Goal: Task Accomplishment & Management: Manage account settings

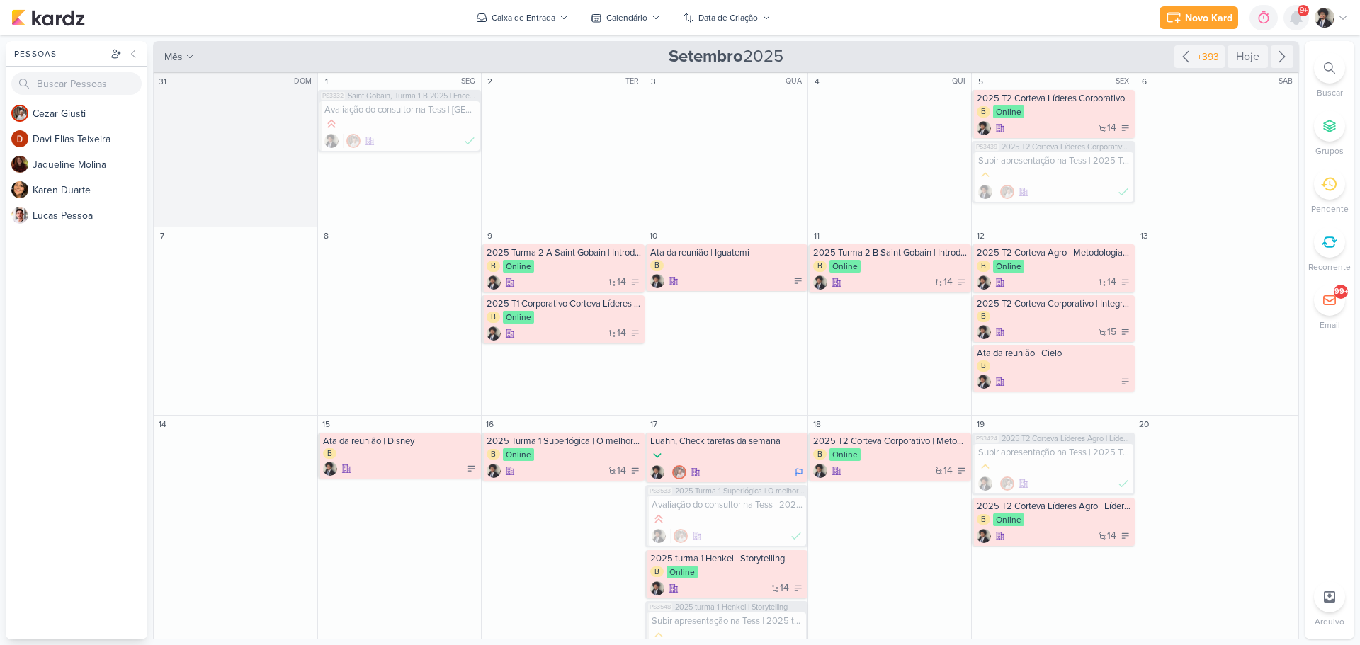
click at [1296, 15] on icon at bounding box center [1296, 17] width 11 height 13
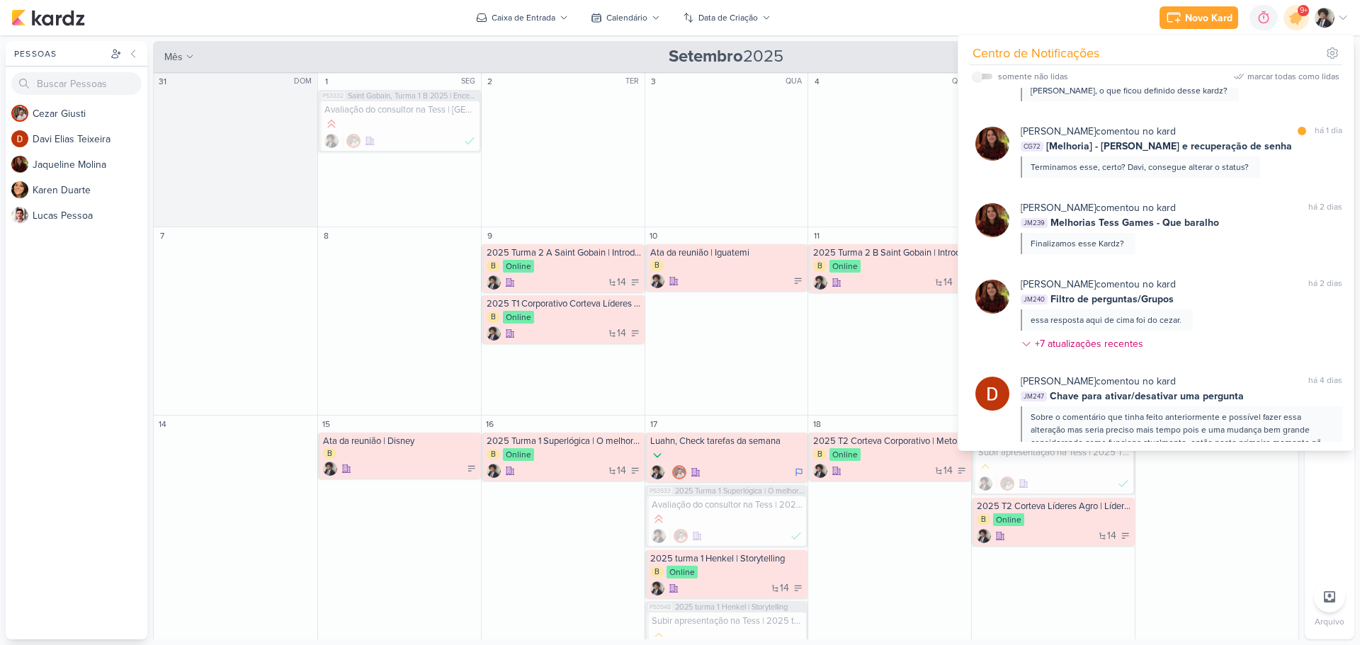
scroll to position [1479, 0]
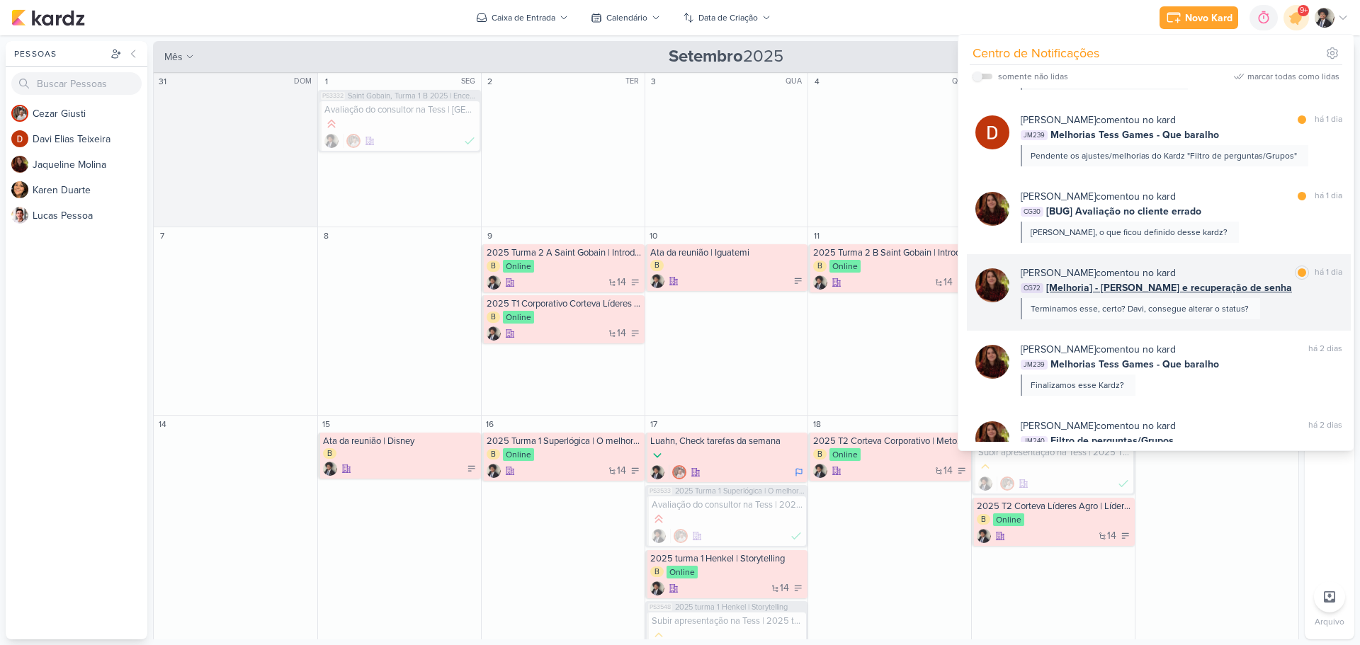
click at [1186, 266] on div "[PERSON_NAME] comentou no kard marcar como lida há 1 dia" at bounding box center [1182, 273] width 322 height 15
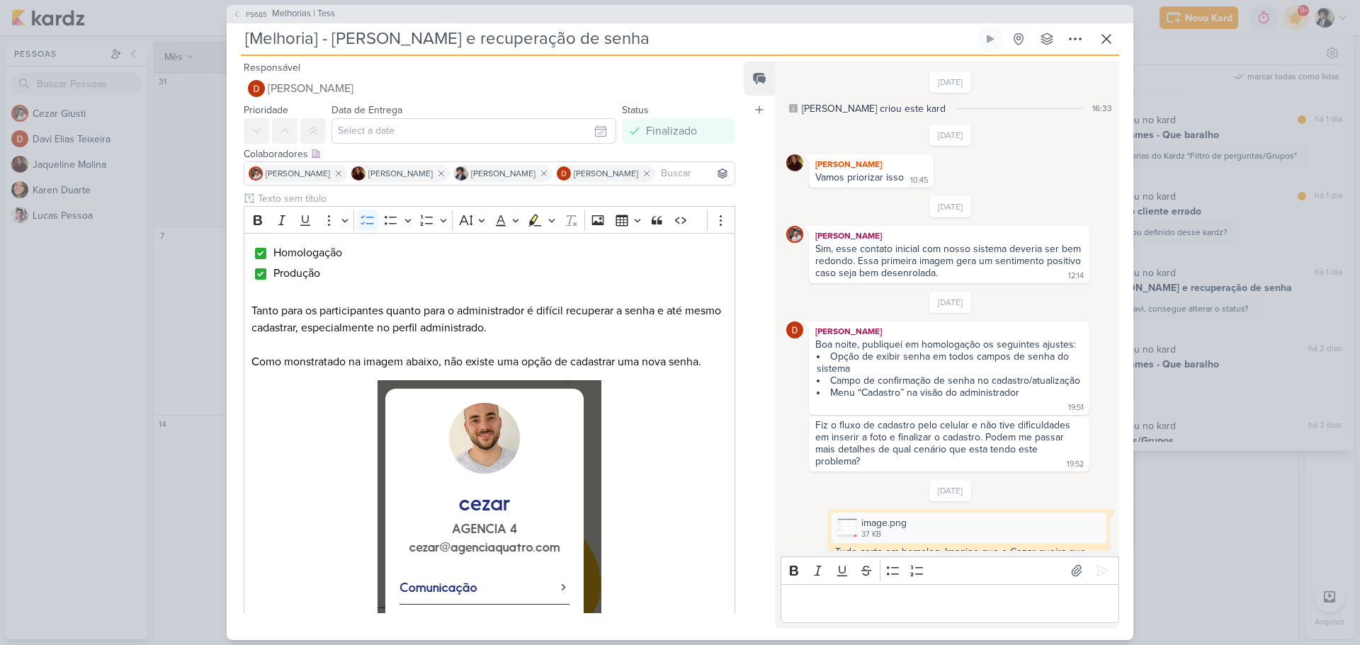
scroll to position [1112, 0]
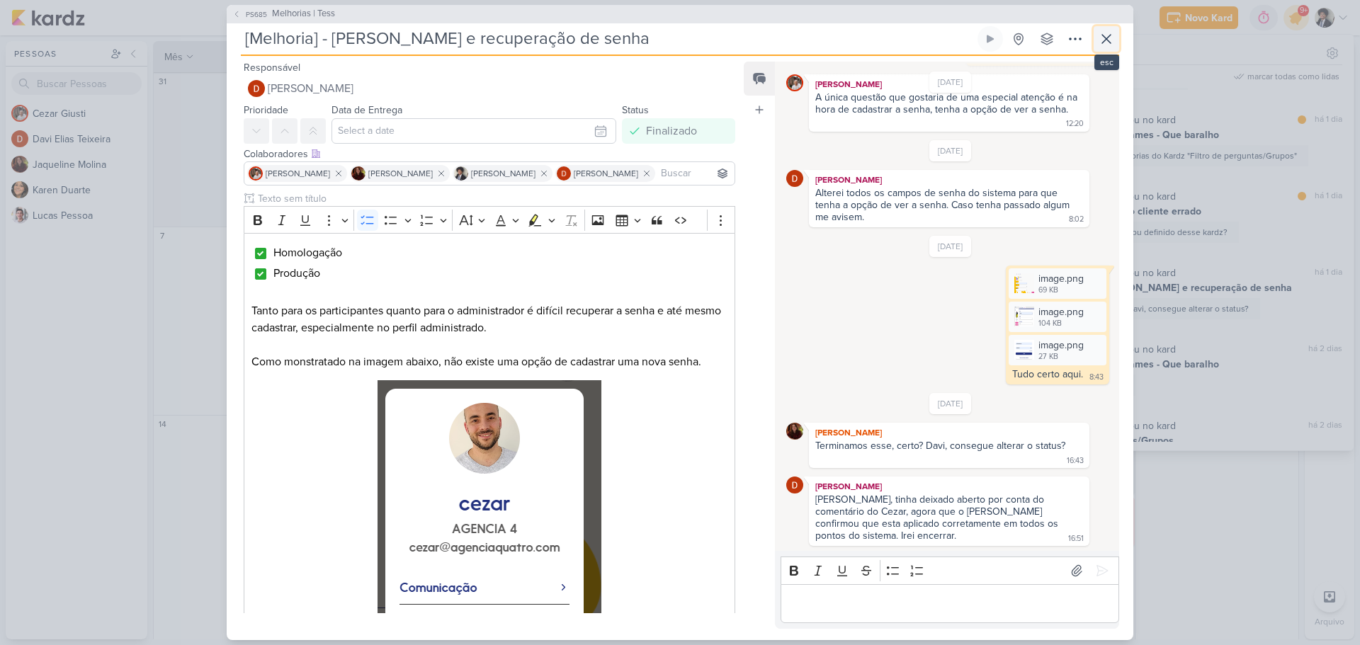
click at [1109, 40] on icon at bounding box center [1106, 39] width 9 height 9
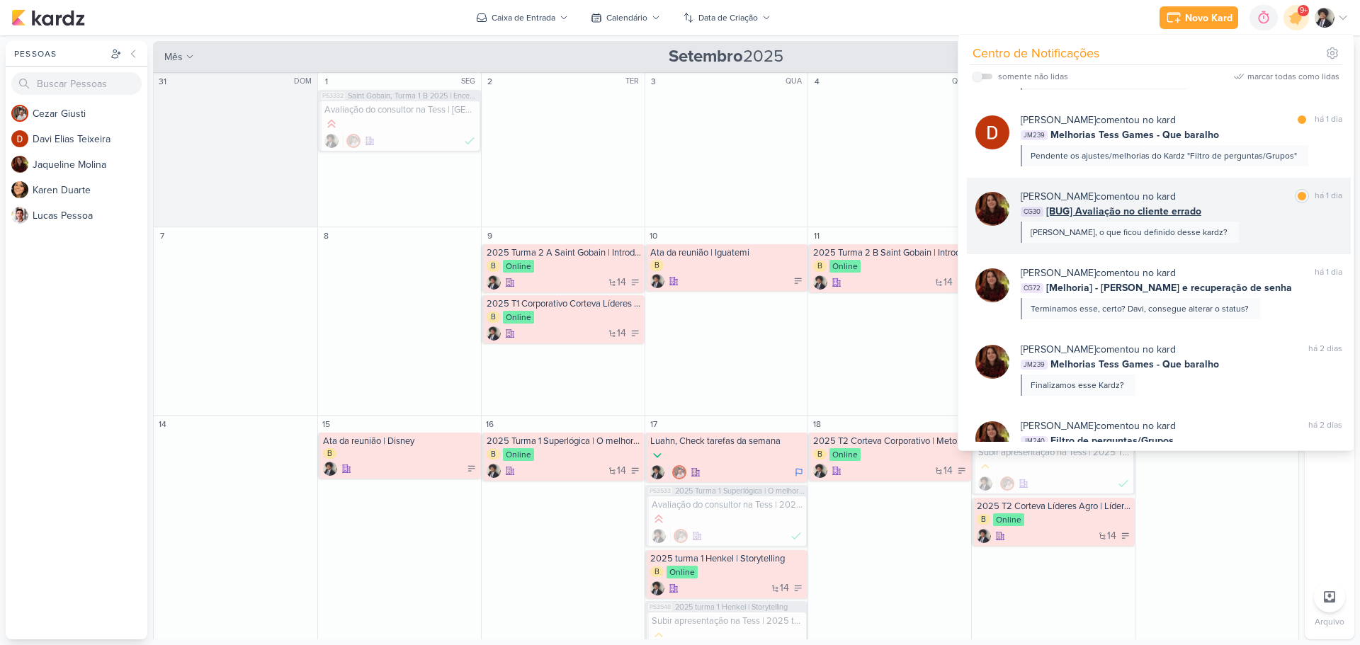
click at [1142, 189] on div "[PERSON_NAME] comentou no kard" at bounding box center [1098, 196] width 155 height 15
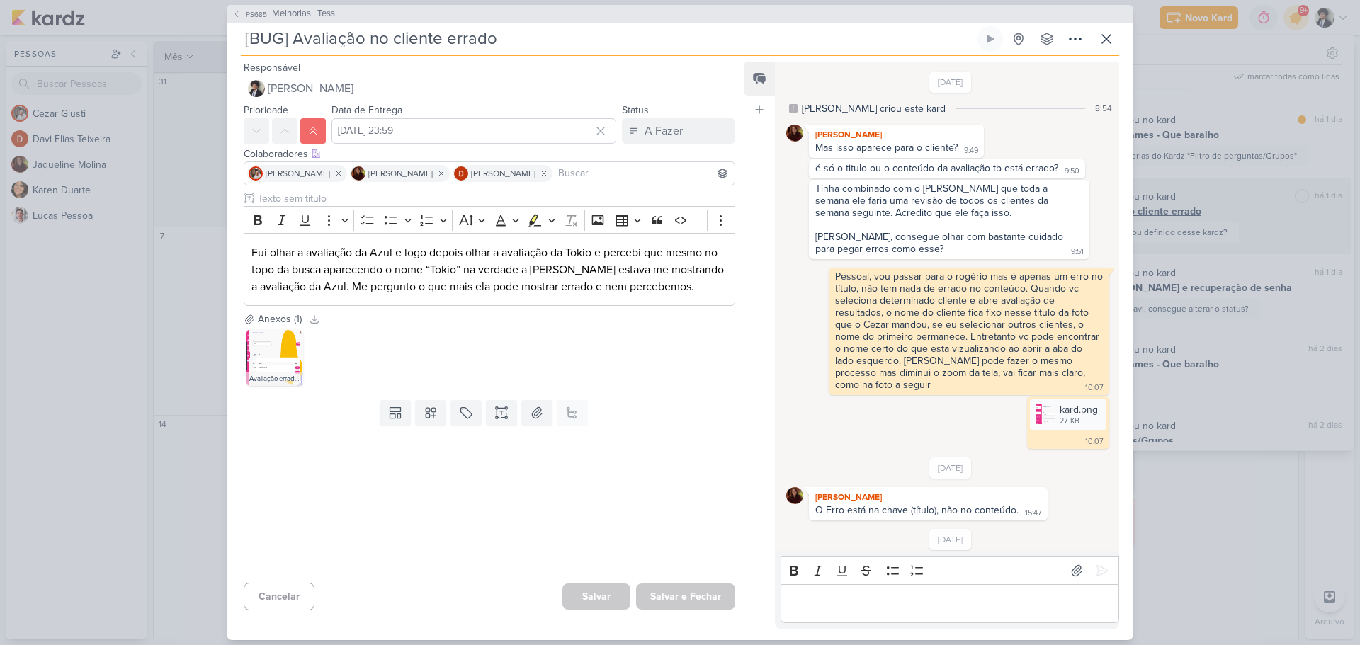
scroll to position [273, 0]
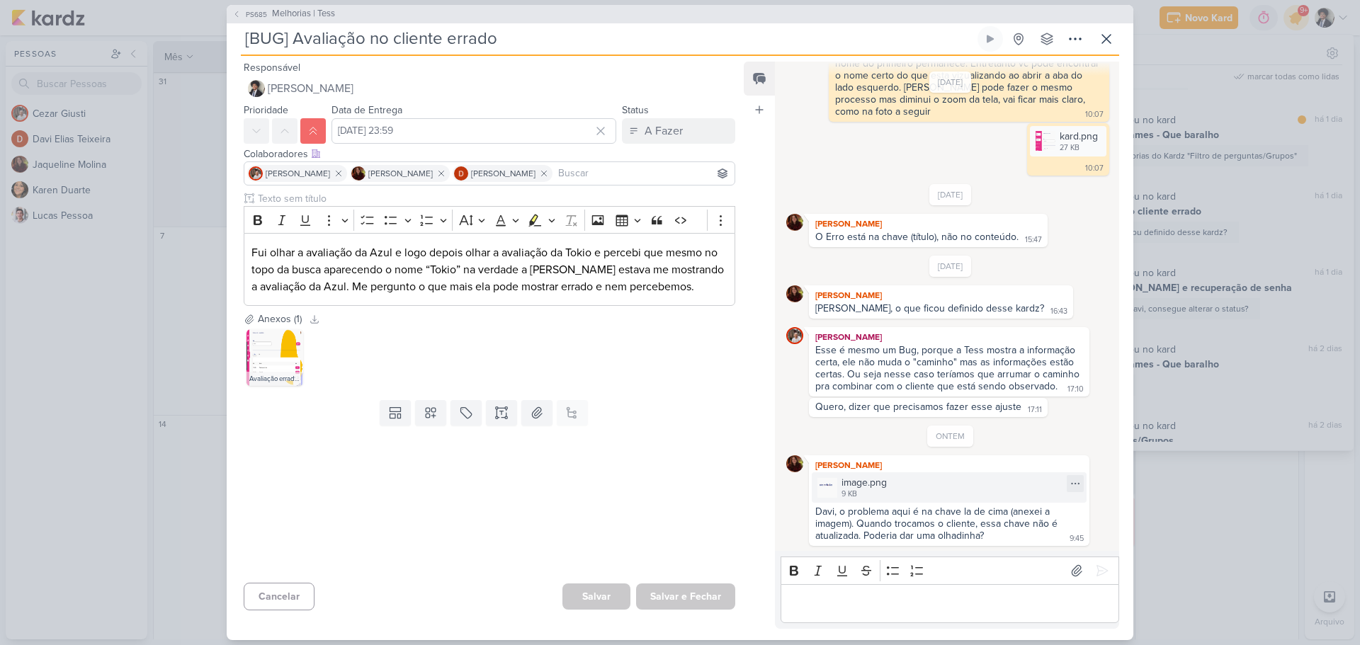
click at [915, 482] on div "image.png 9 KB" at bounding box center [949, 487] width 275 height 30
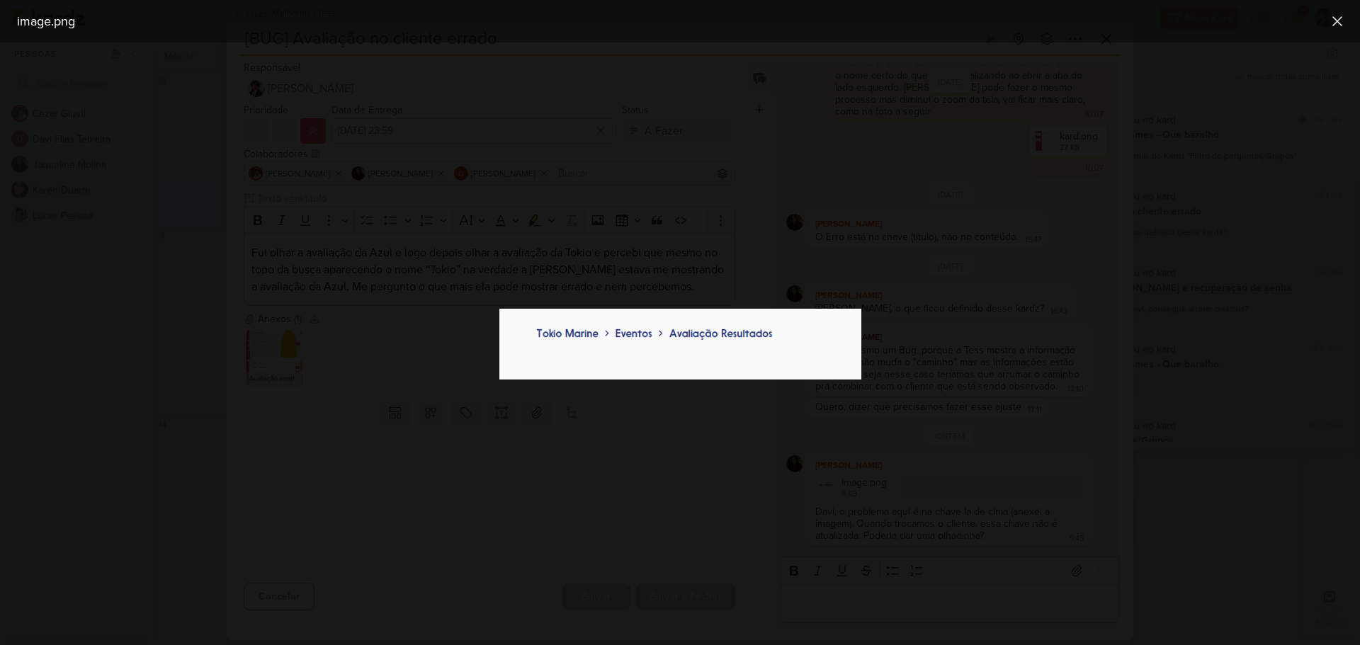
click at [1111, 373] on div at bounding box center [680, 344] width 1360 height 603
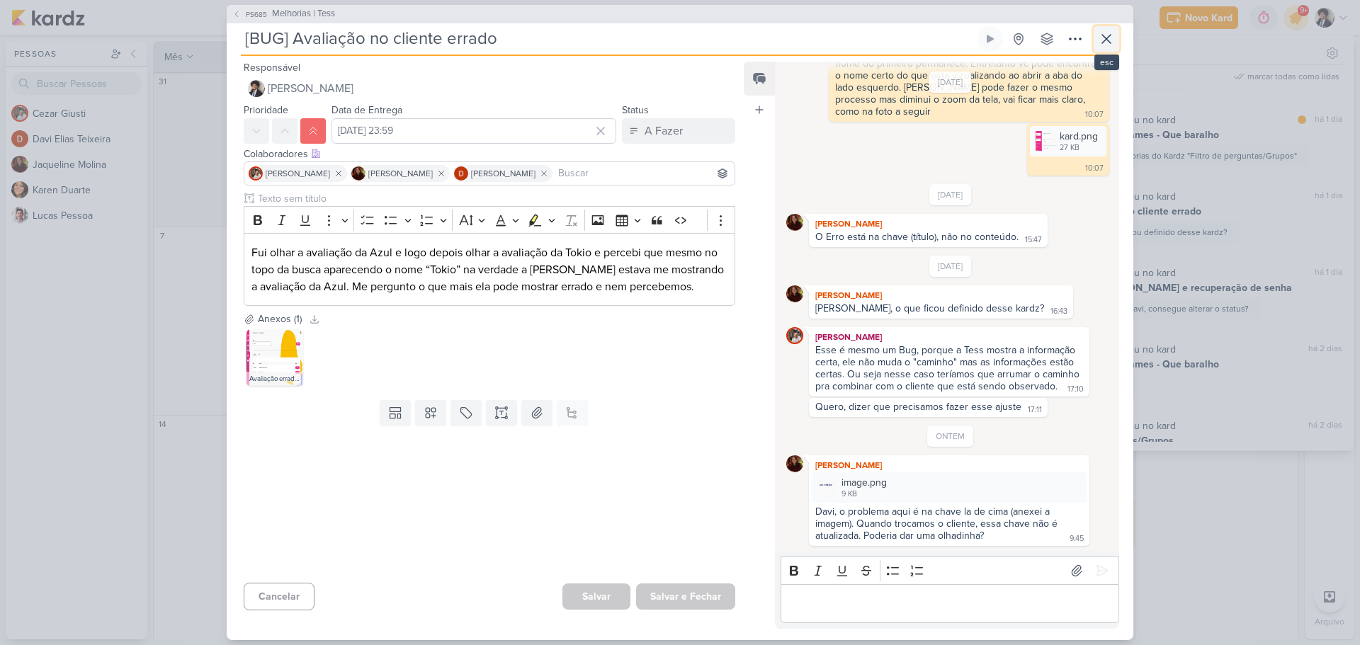
click at [1102, 39] on icon at bounding box center [1106, 38] width 17 height 17
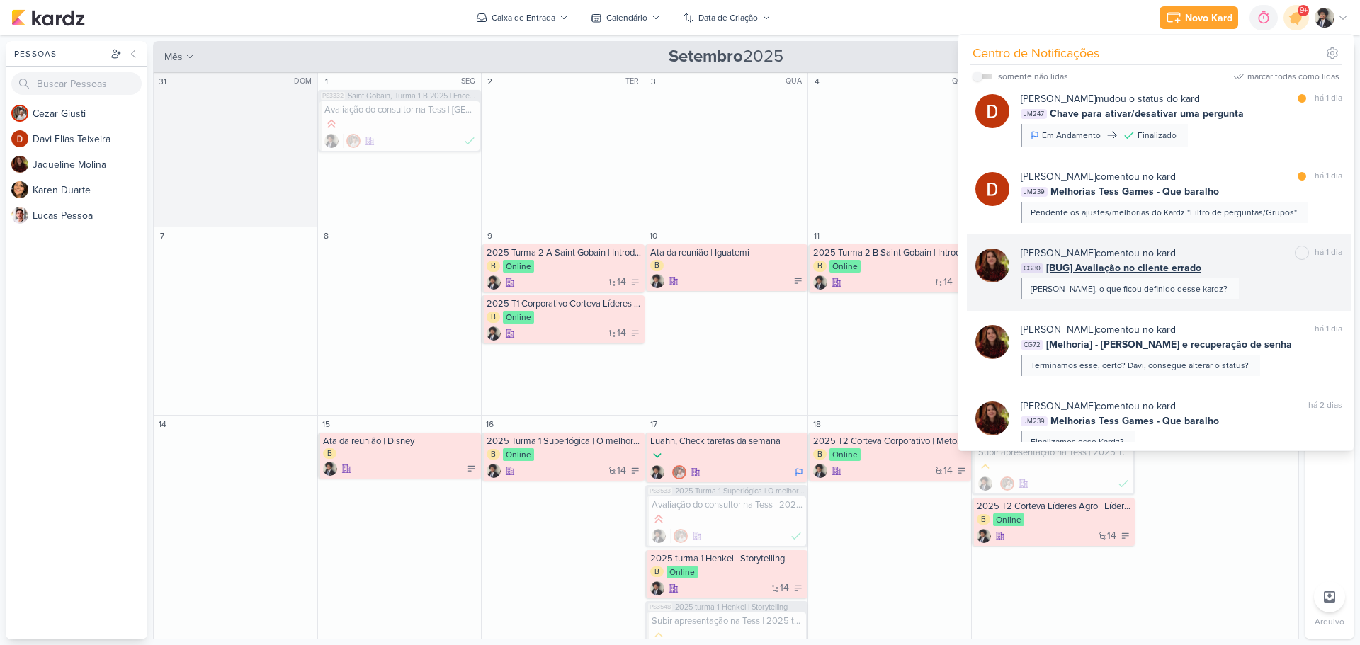
scroll to position [1337, 0]
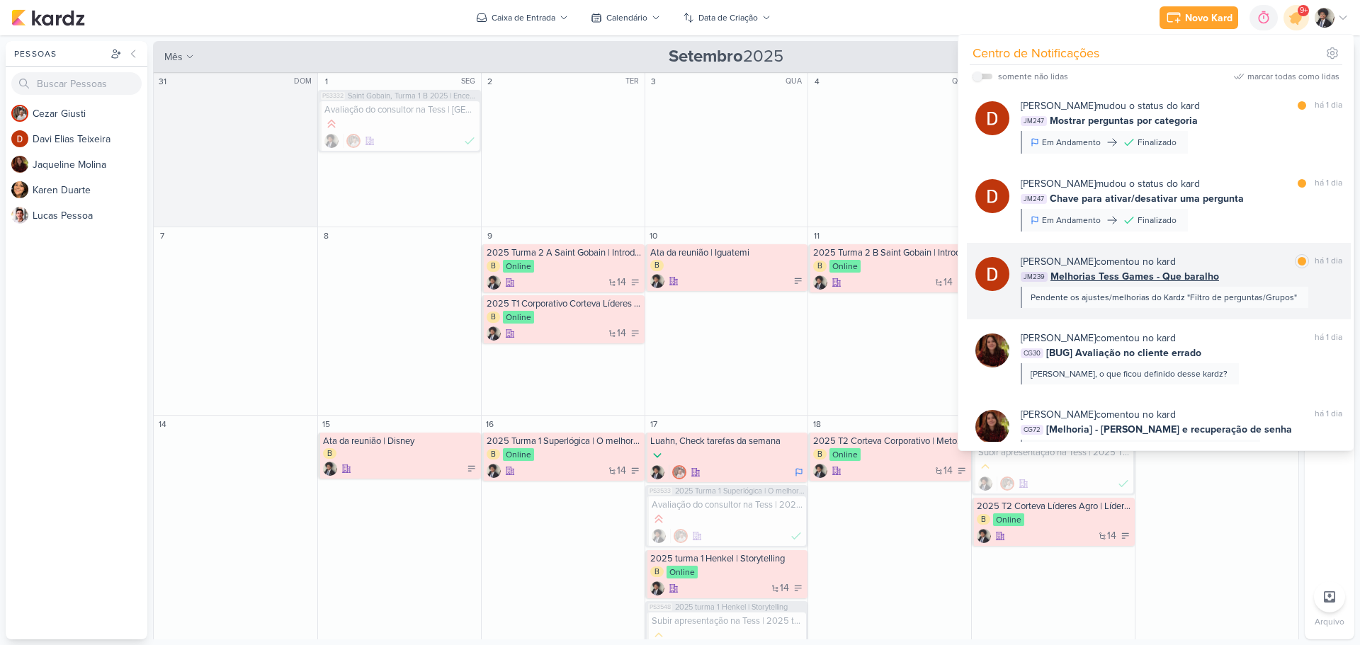
click at [1134, 269] on span "Melhorias Tess Games - Que baralho" at bounding box center [1134, 276] width 169 height 15
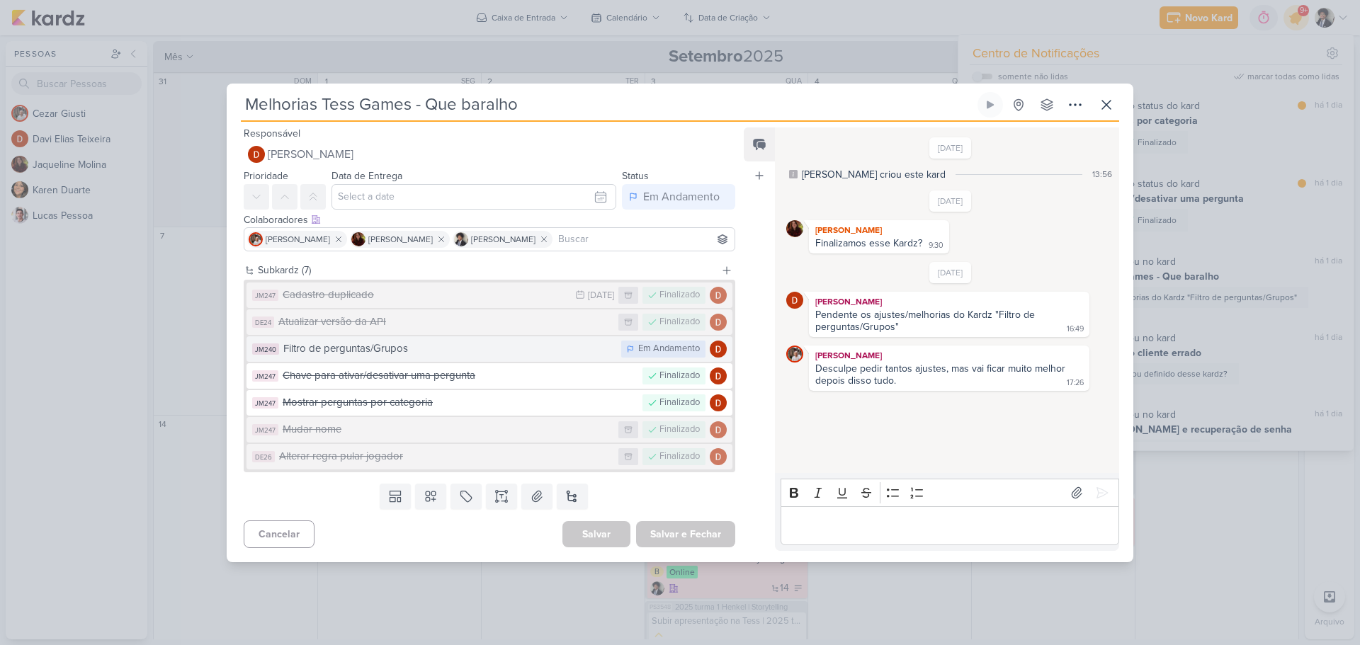
click at [488, 349] on div "Filtro de perguntas/Grupos" at bounding box center [448, 349] width 331 height 16
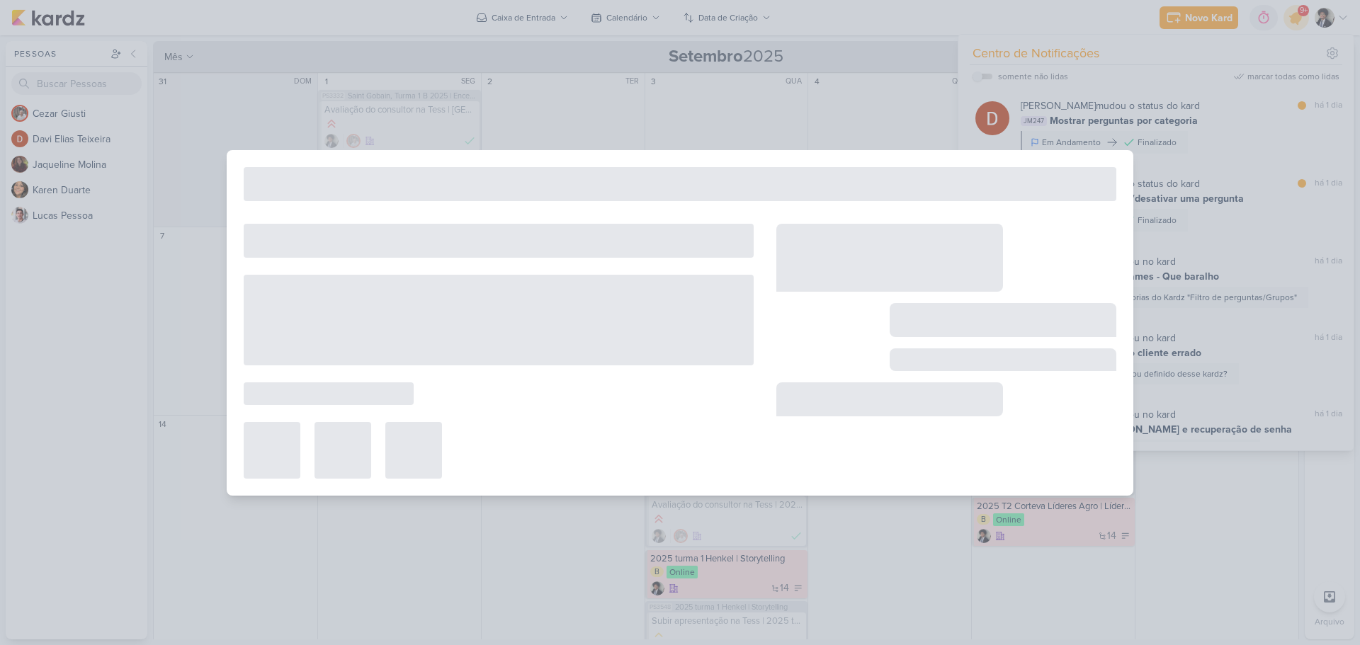
type input "Filtro de perguntas/Grupos"
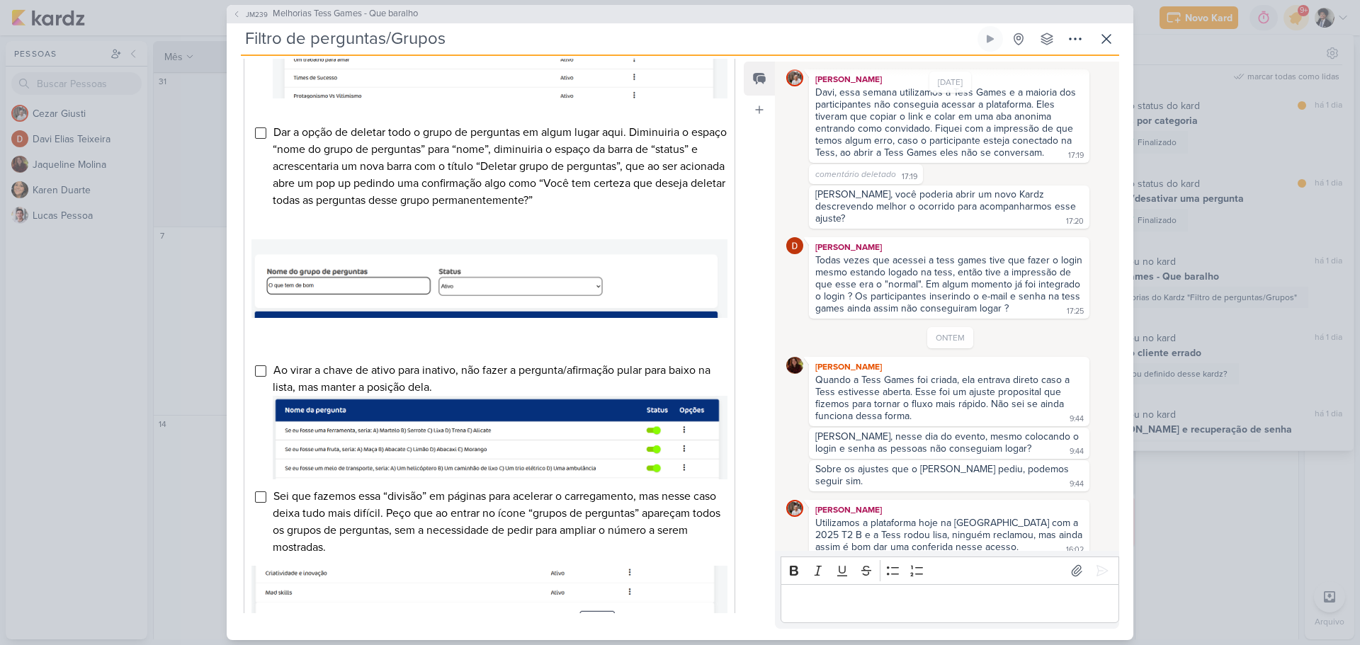
scroll to position [567, 0]
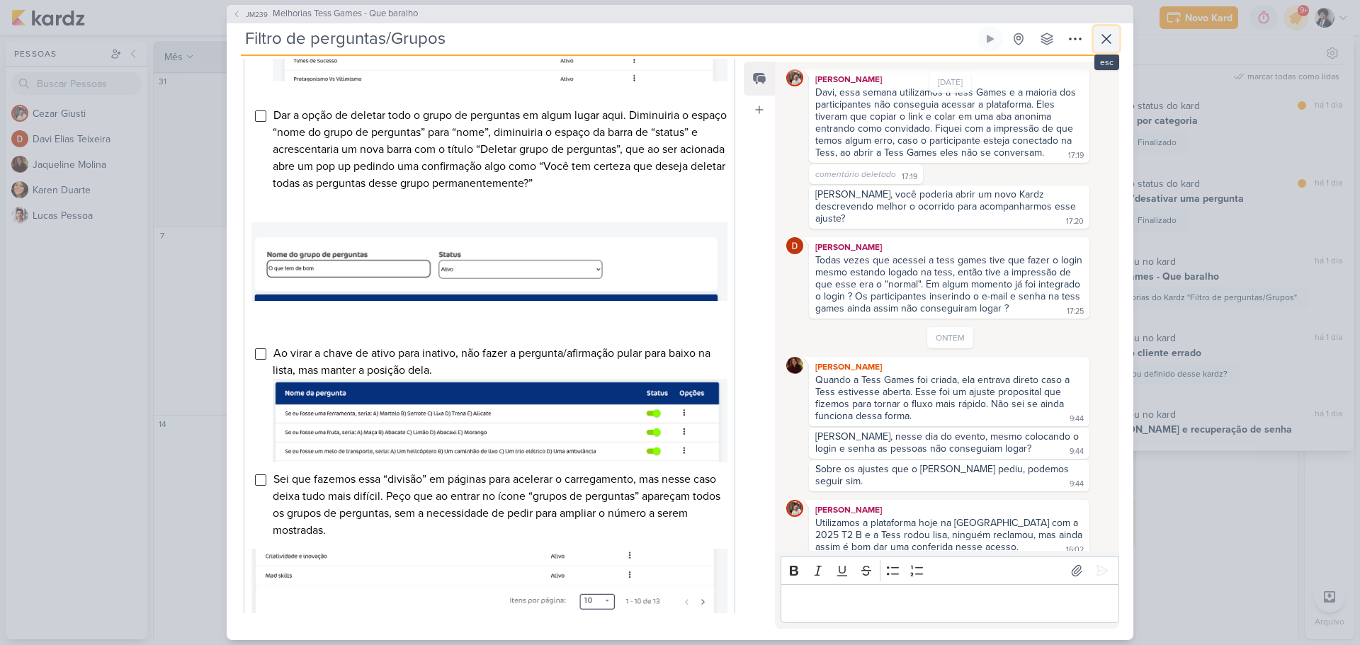
click at [1108, 42] on icon at bounding box center [1106, 38] width 17 height 17
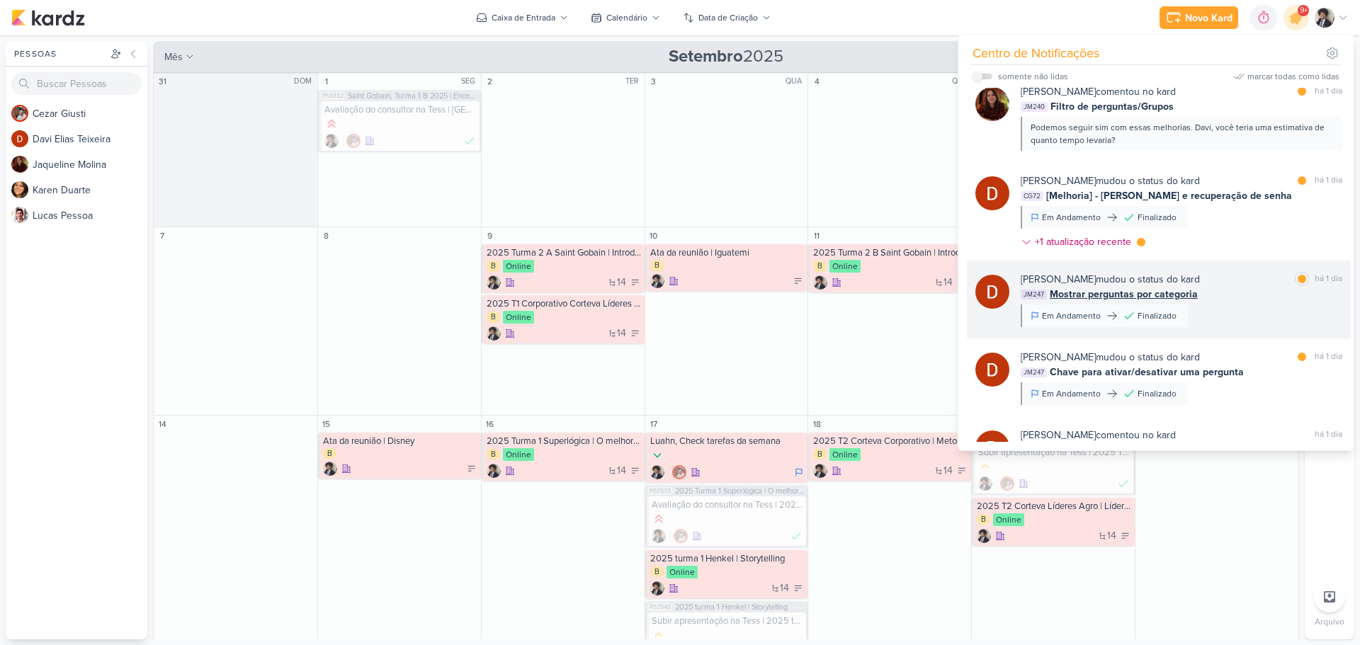
scroll to position [1125, 0]
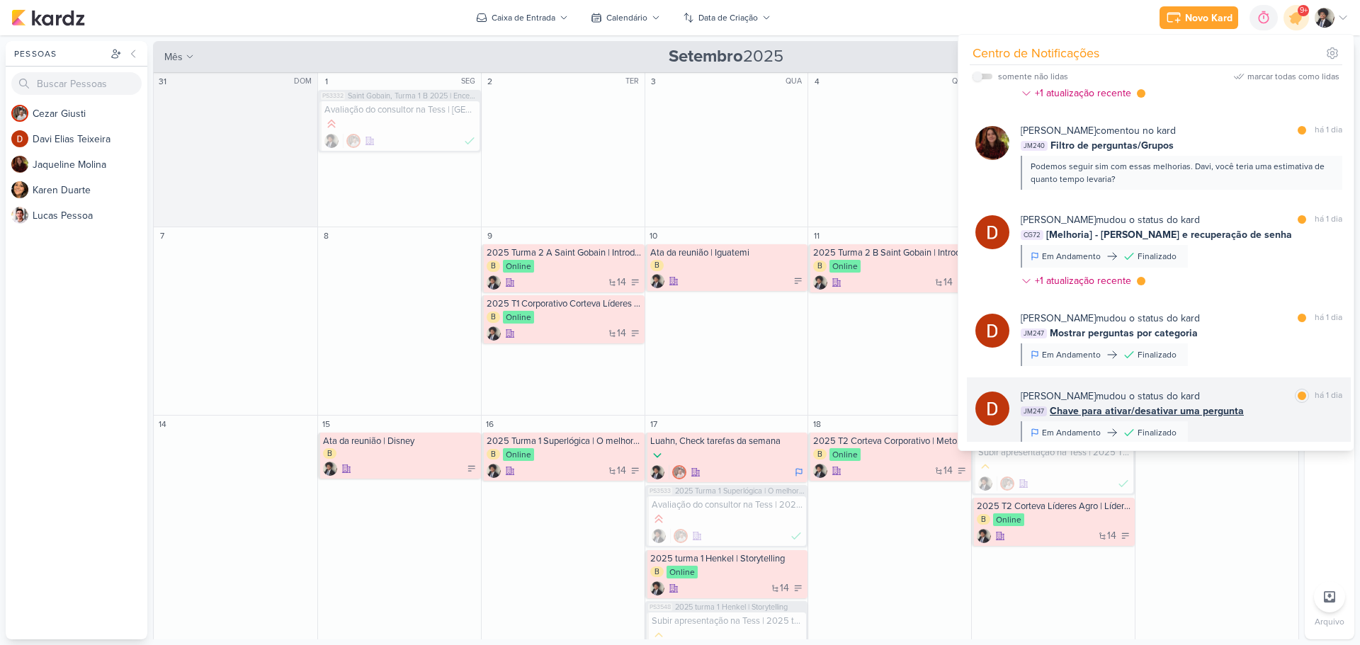
click at [1148, 404] on span "Chave para ativar/desativar uma pergunta" at bounding box center [1147, 411] width 194 height 15
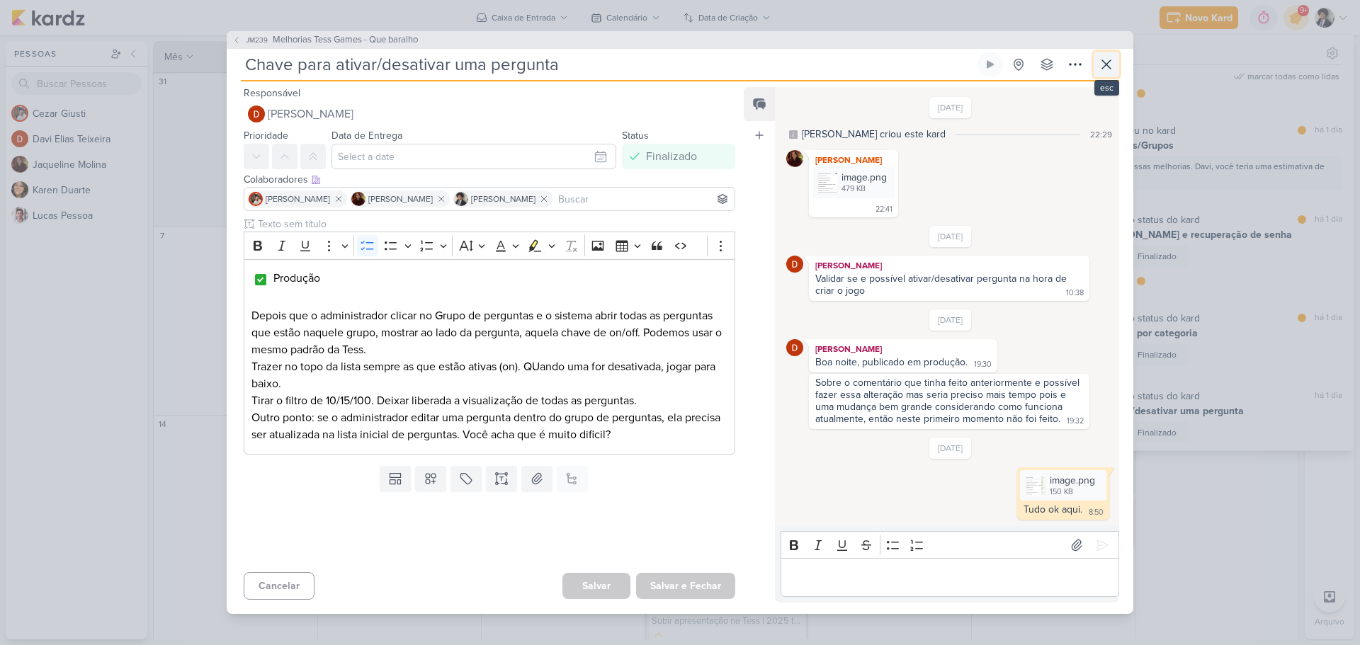
click at [1109, 59] on icon at bounding box center [1106, 64] width 17 height 17
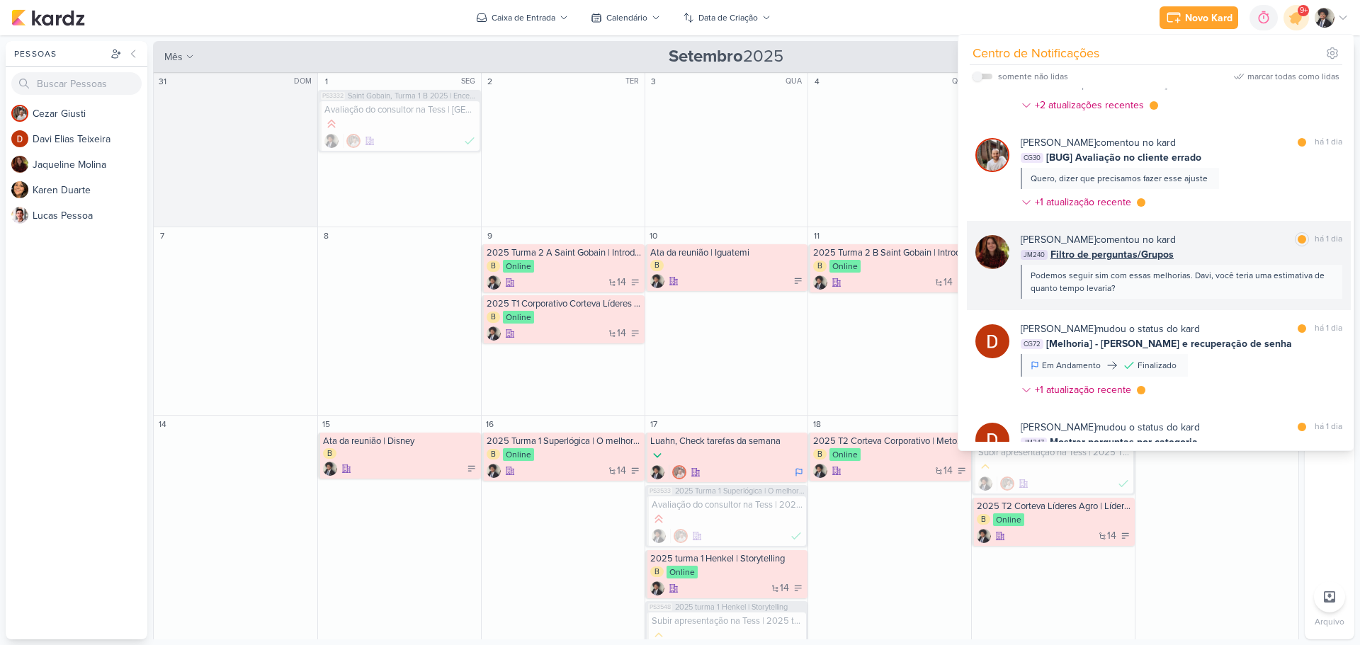
scroll to position [983, 0]
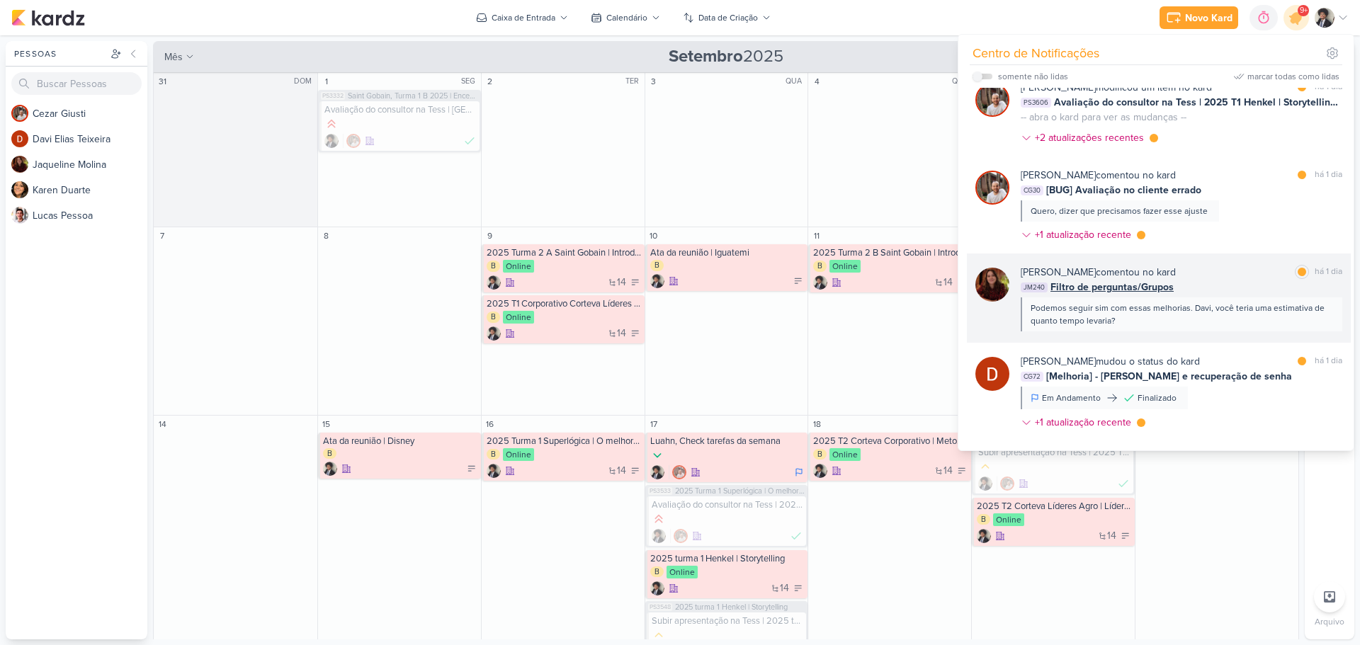
click at [1106, 280] on span "Filtro de perguntas/Grupos" at bounding box center [1111, 287] width 123 height 15
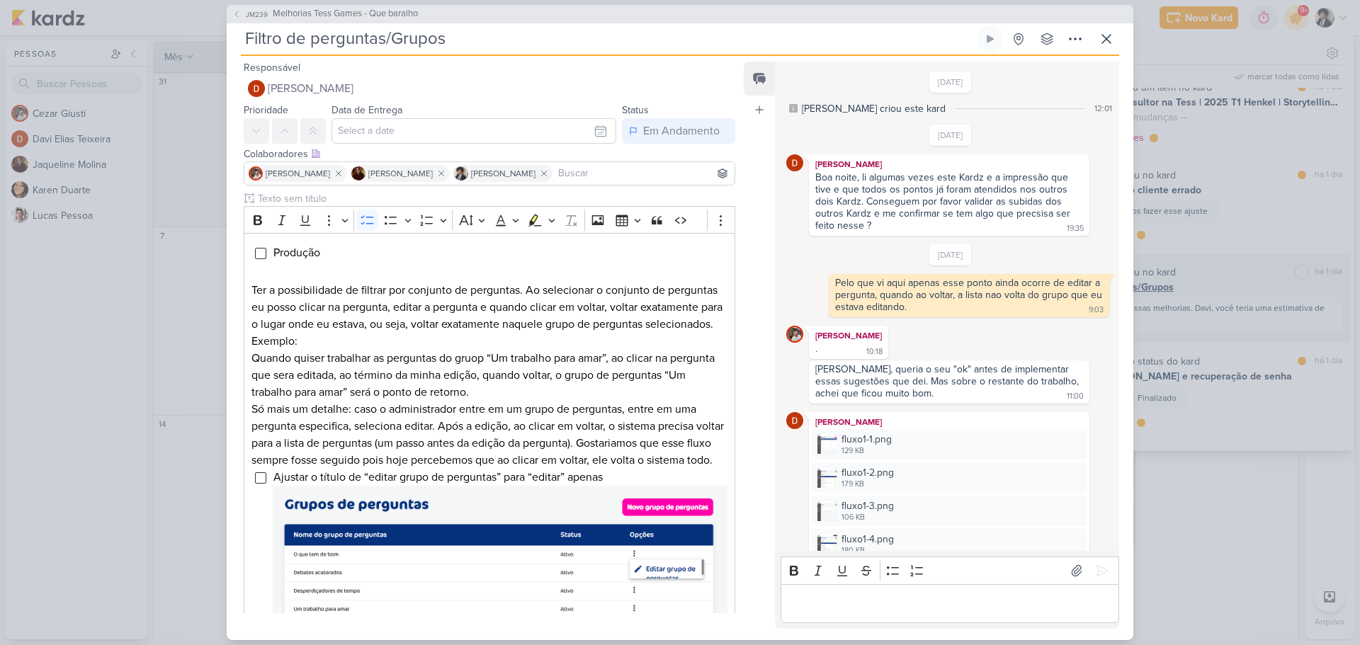
scroll to position [1059, 0]
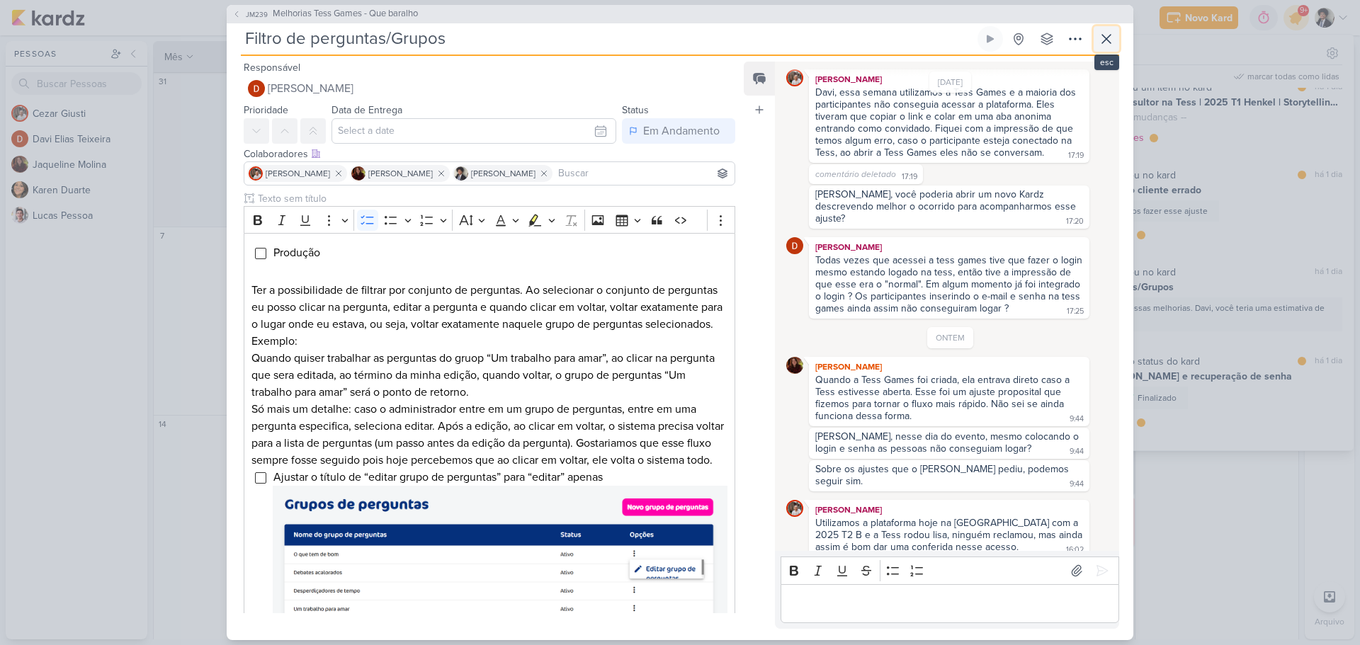
click at [1105, 35] on icon at bounding box center [1106, 38] width 17 height 17
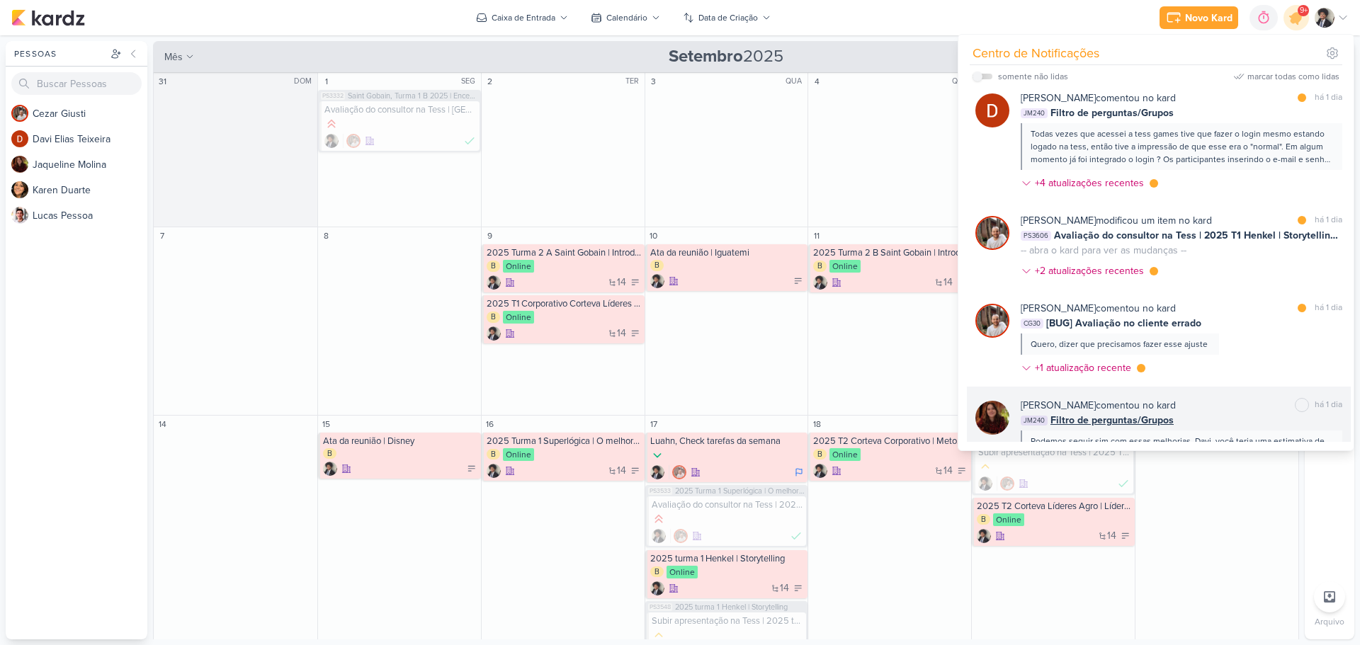
scroll to position [842, 0]
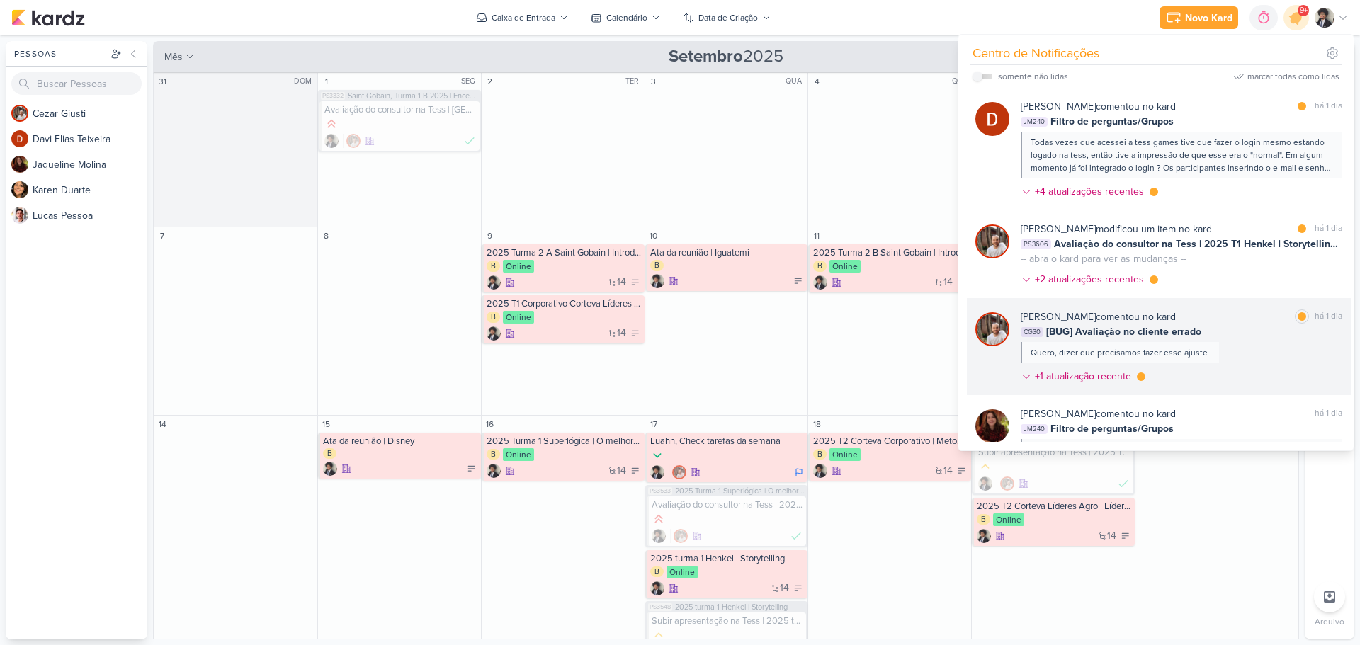
click at [1151, 324] on span "[BUG] Avaliação no cliente errado" at bounding box center [1123, 331] width 155 height 15
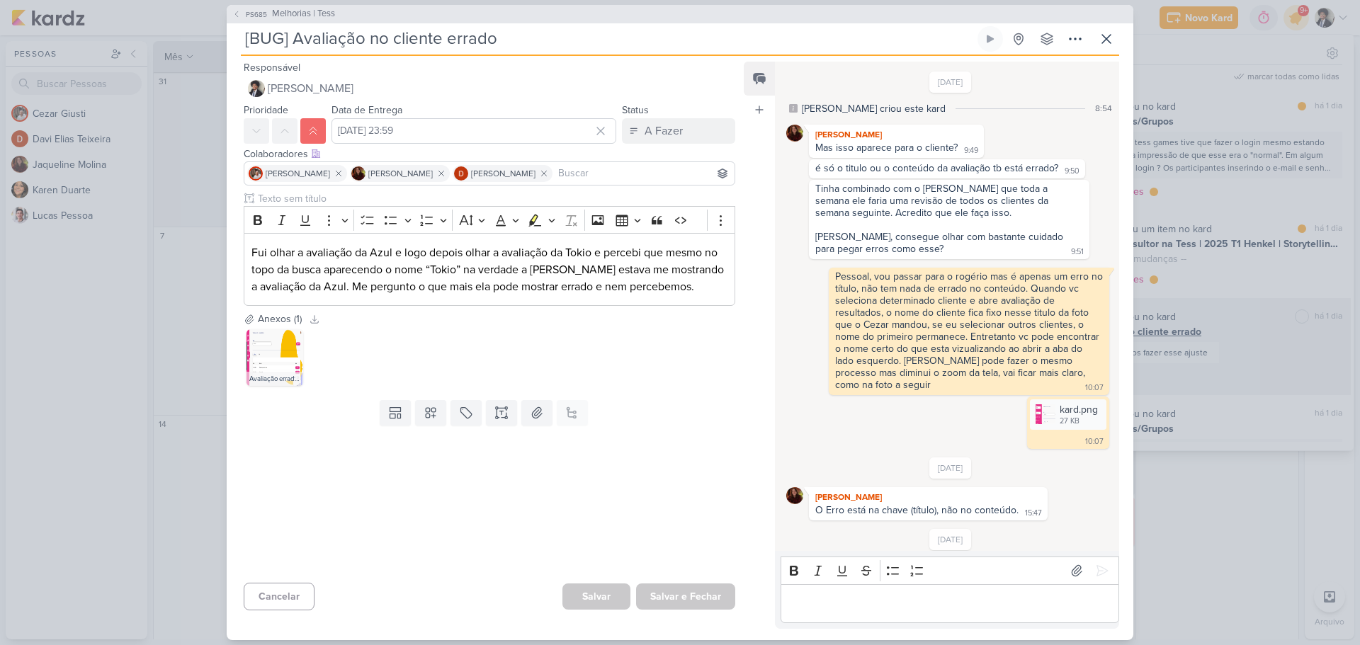
scroll to position [273, 0]
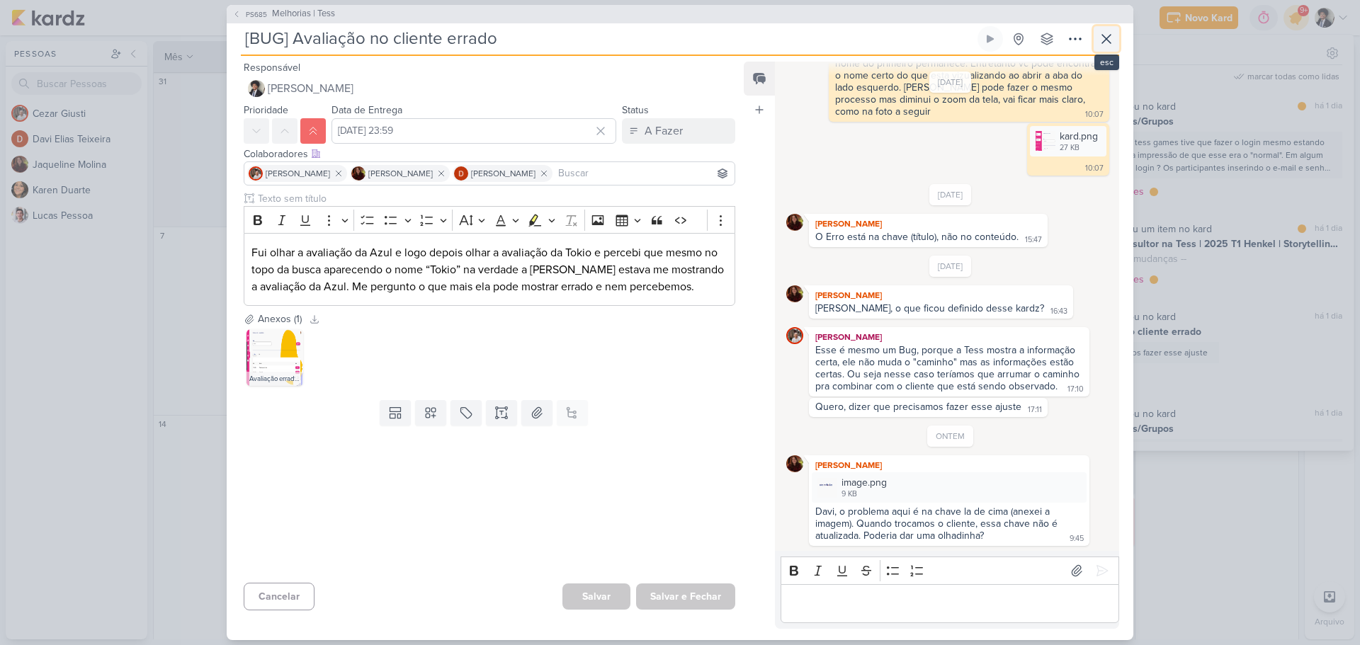
click at [1109, 36] on icon at bounding box center [1106, 39] width 9 height 9
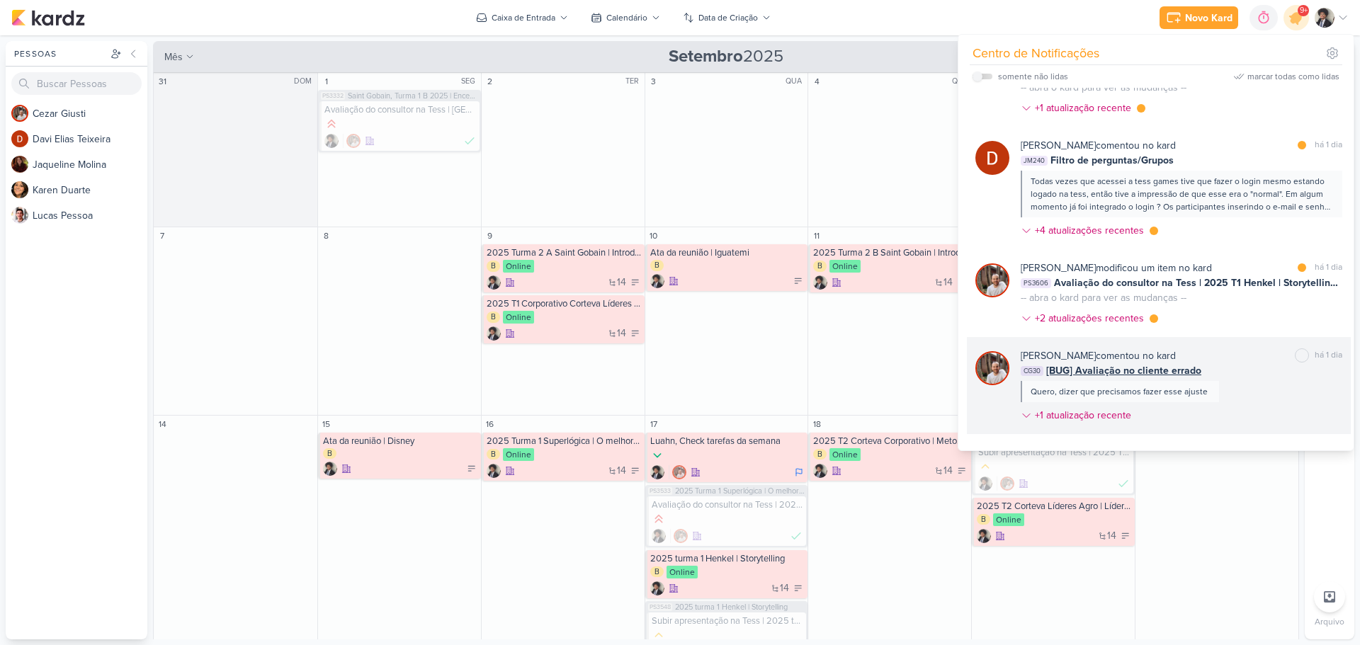
scroll to position [771, 0]
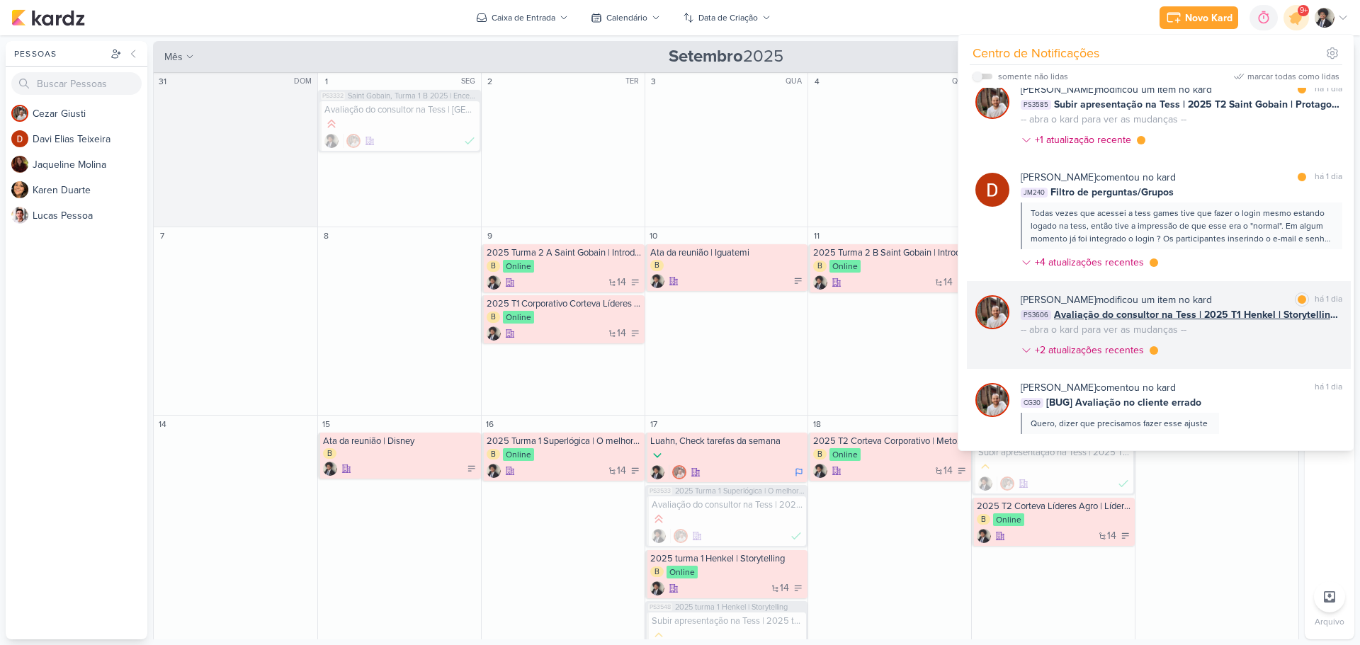
click at [1163, 307] on span "Avaliação do consultor na Tess | 2025 T1 Henkel | Storytelling 2" at bounding box center [1198, 314] width 288 height 15
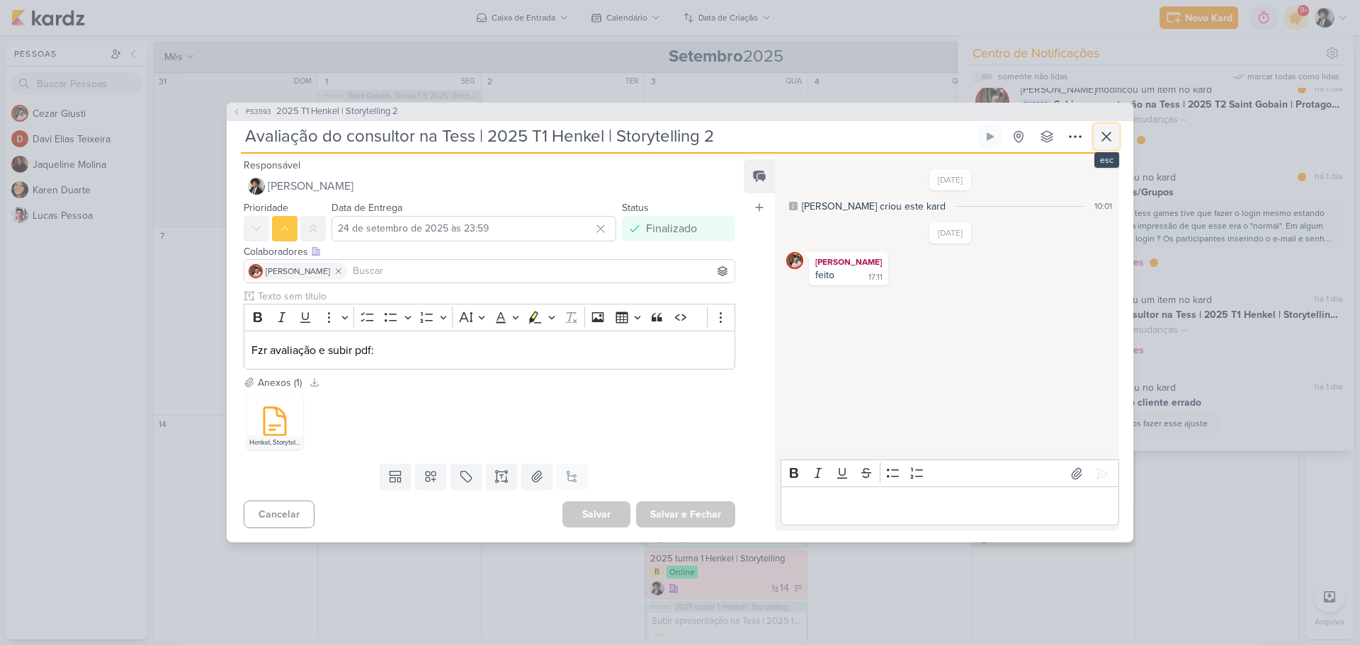
click at [1101, 136] on icon at bounding box center [1106, 136] width 17 height 17
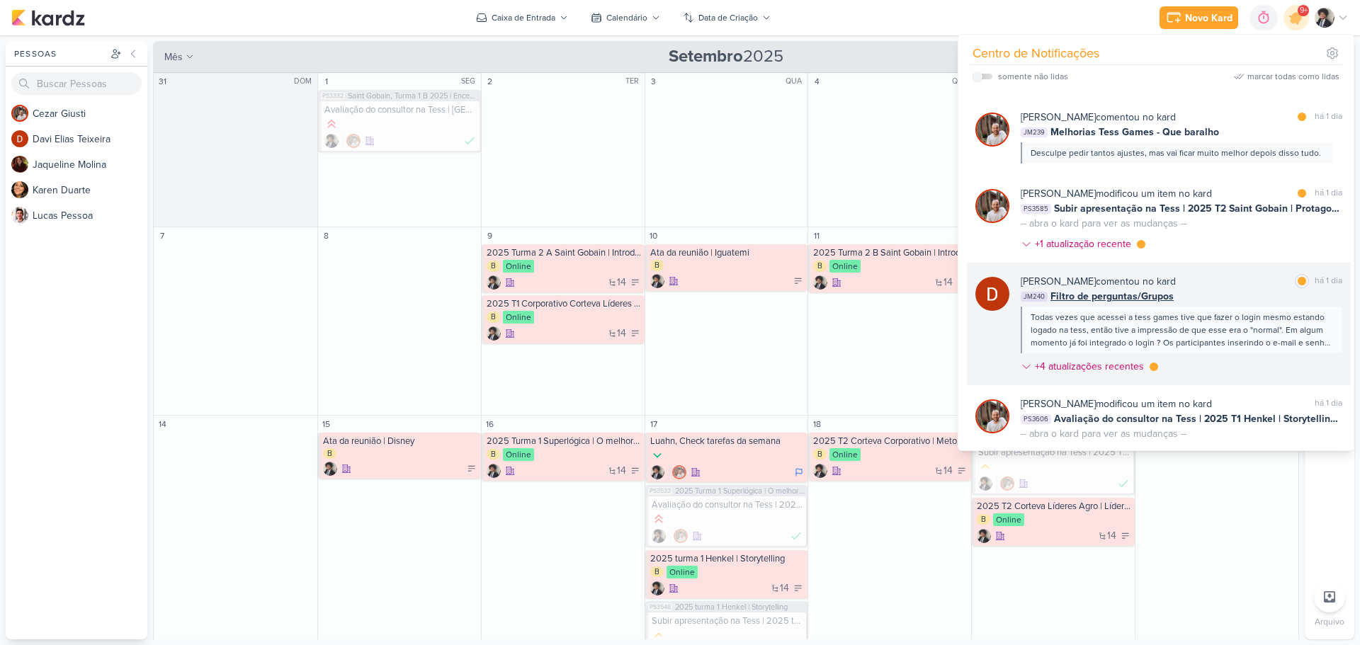
scroll to position [629, 0]
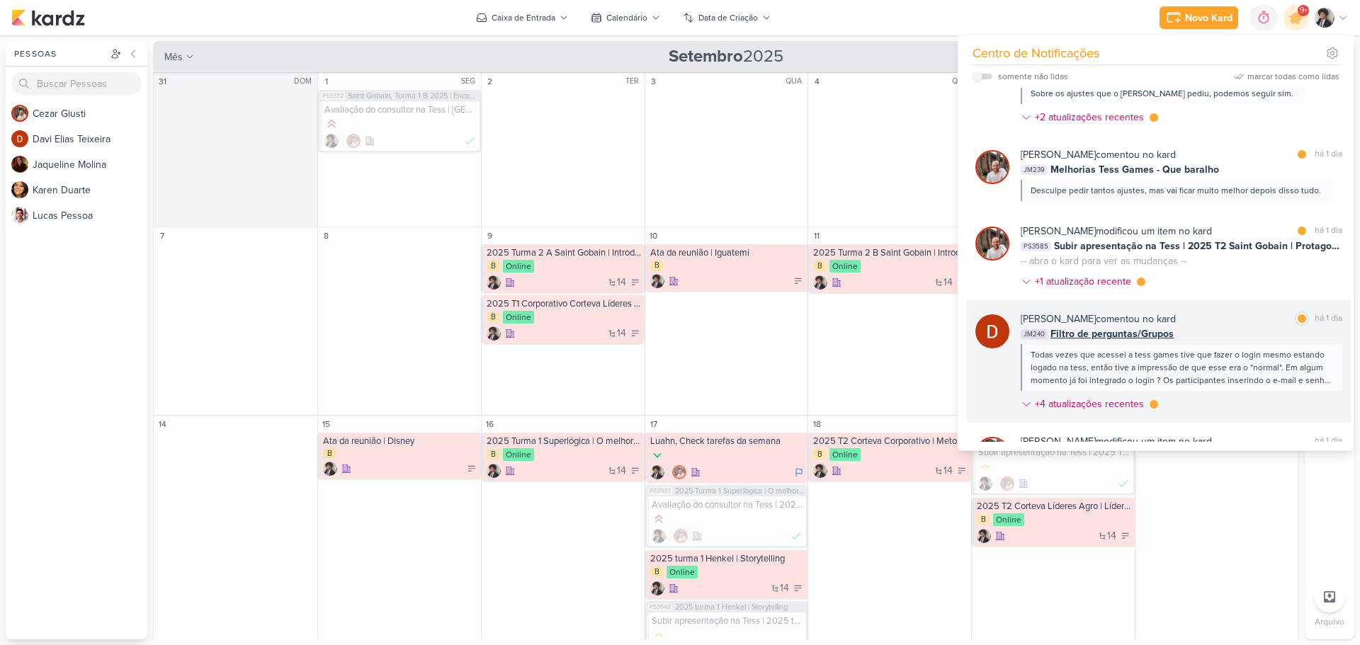
click at [1131, 327] on span "Filtro de perguntas/Grupos" at bounding box center [1111, 334] width 123 height 15
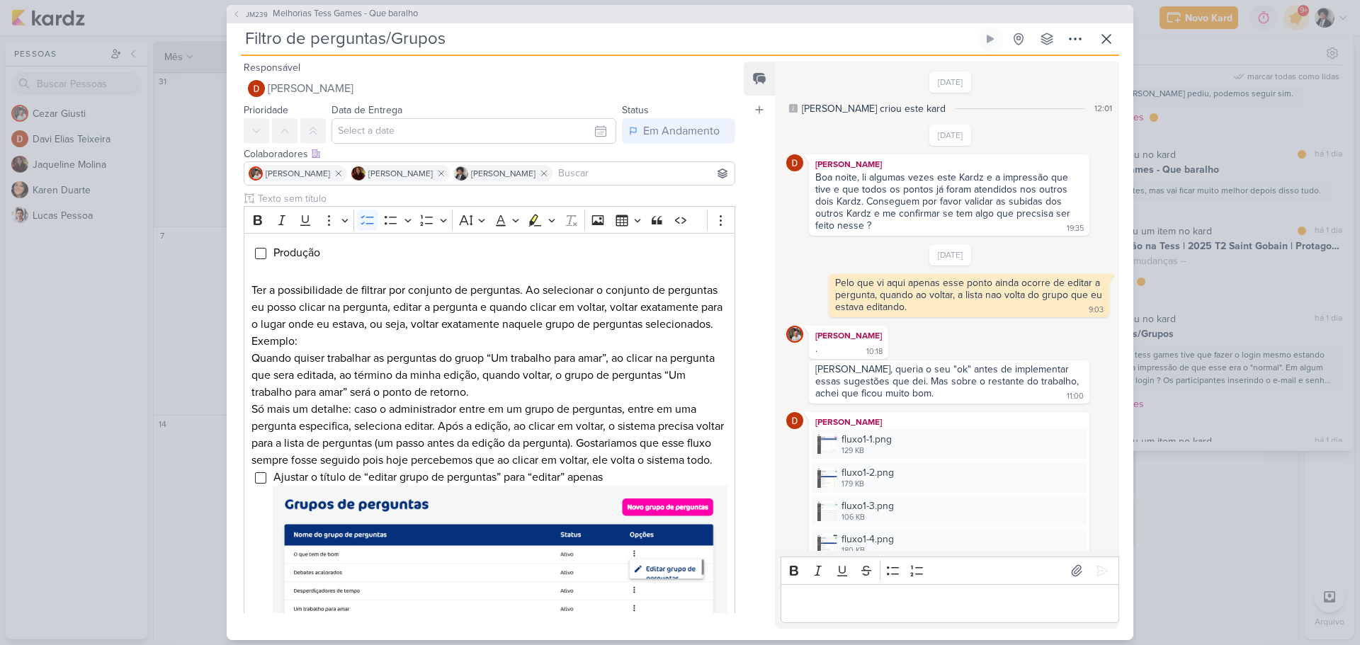
scroll to position [1059, 0]
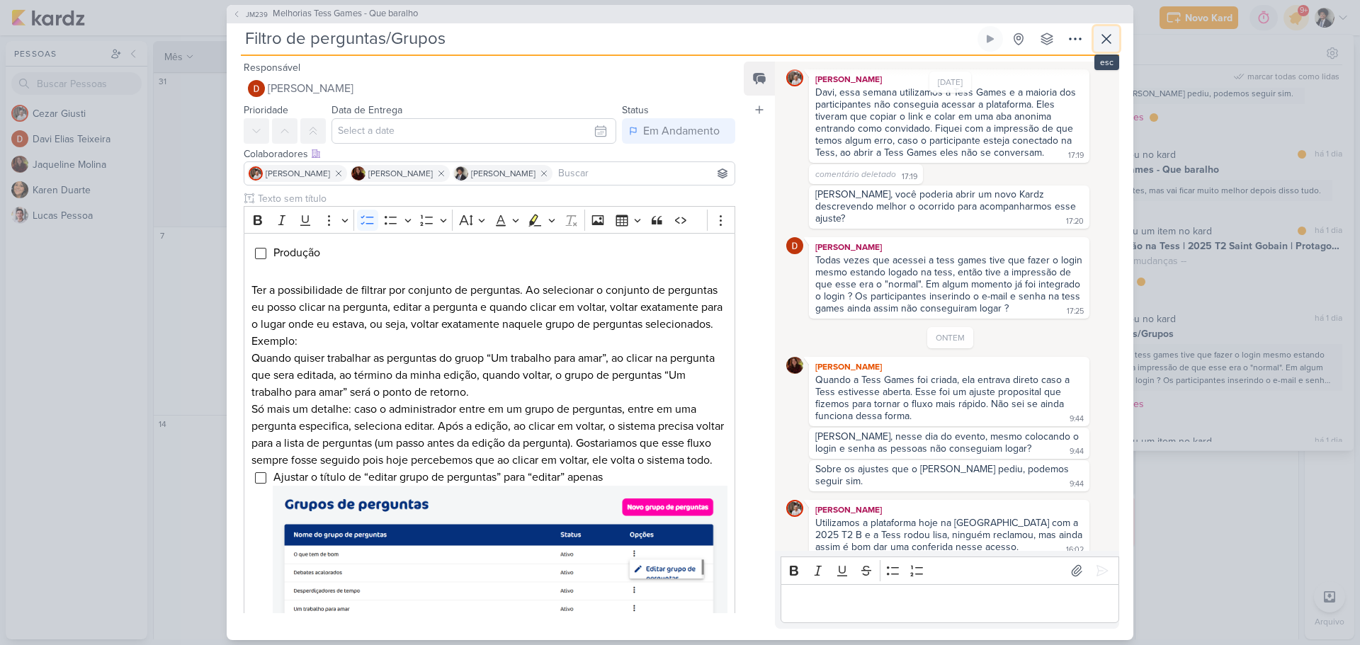
click at [1101, 38] on icon at bounding box center [1106, 38] width 17 height 17
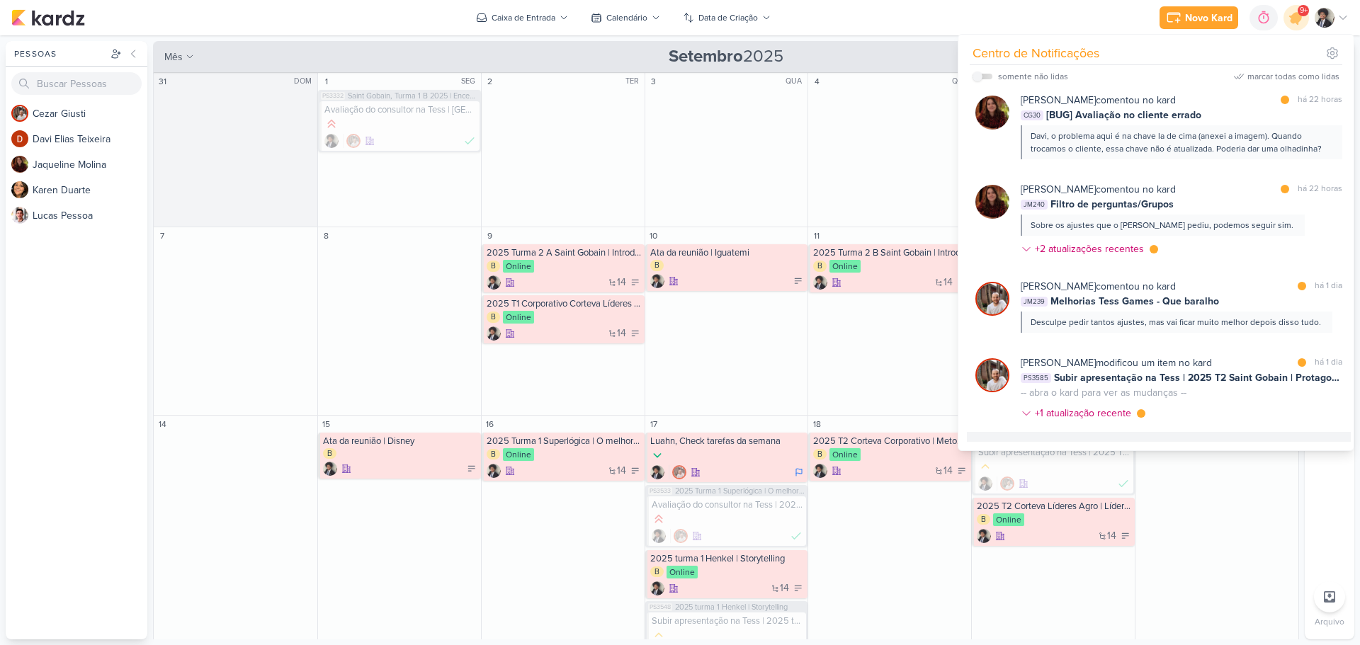
scroll to position [487, 0]
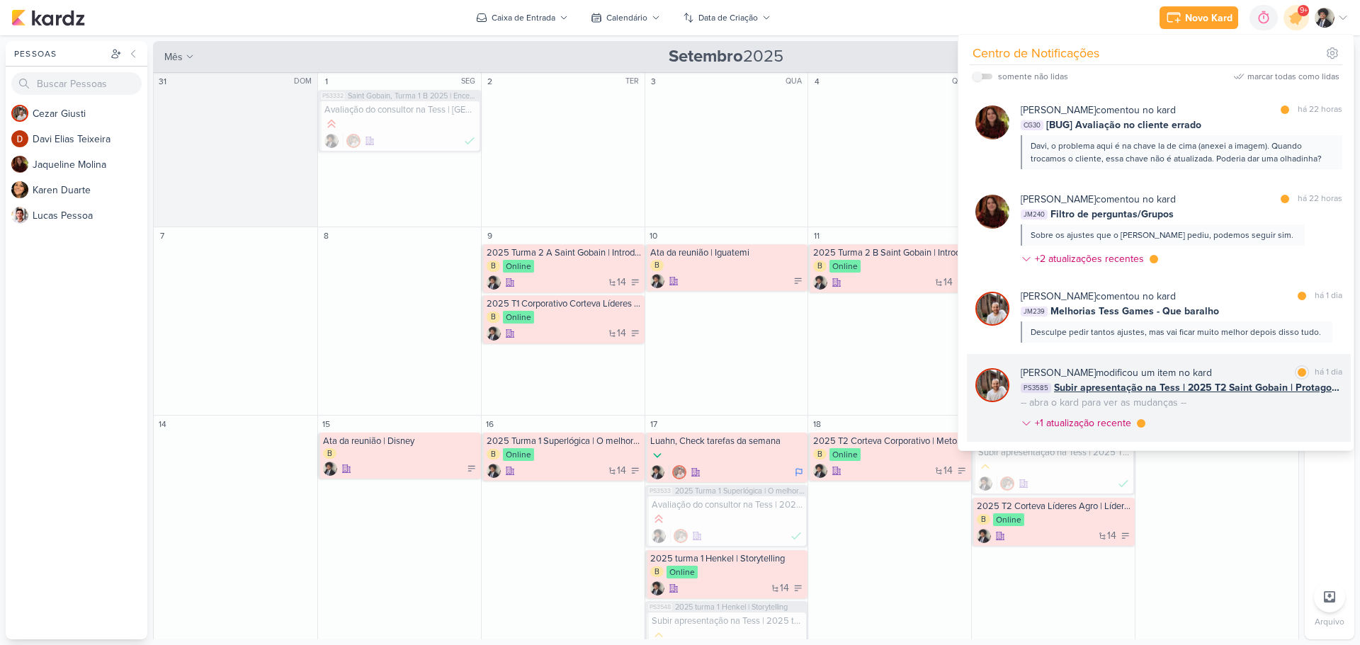
click at [1107, 380] on span "Subir apresentação na Tess | 2025 T2 Saint Gobain | Protagonismo e alta perform…" at bounding box center [1198, 387] width 288 height 15
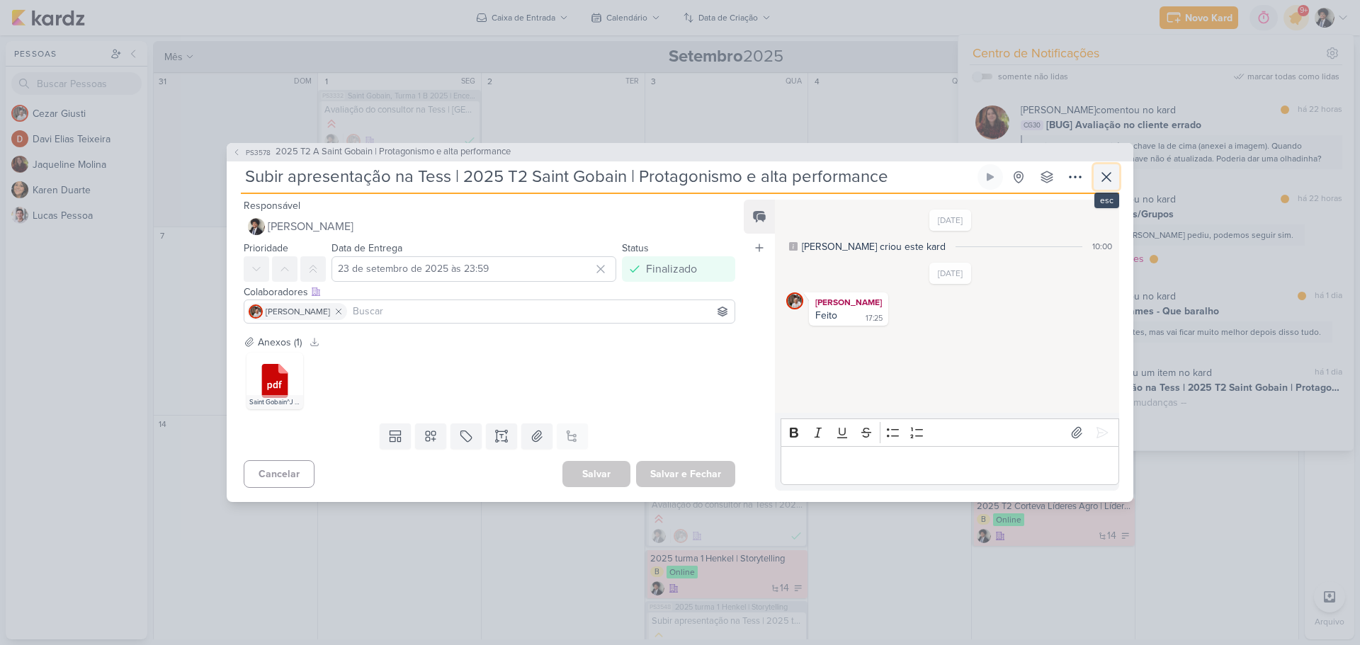
click at [1097, 179] on button at bounding box center [1107, 177] width 26 height 26
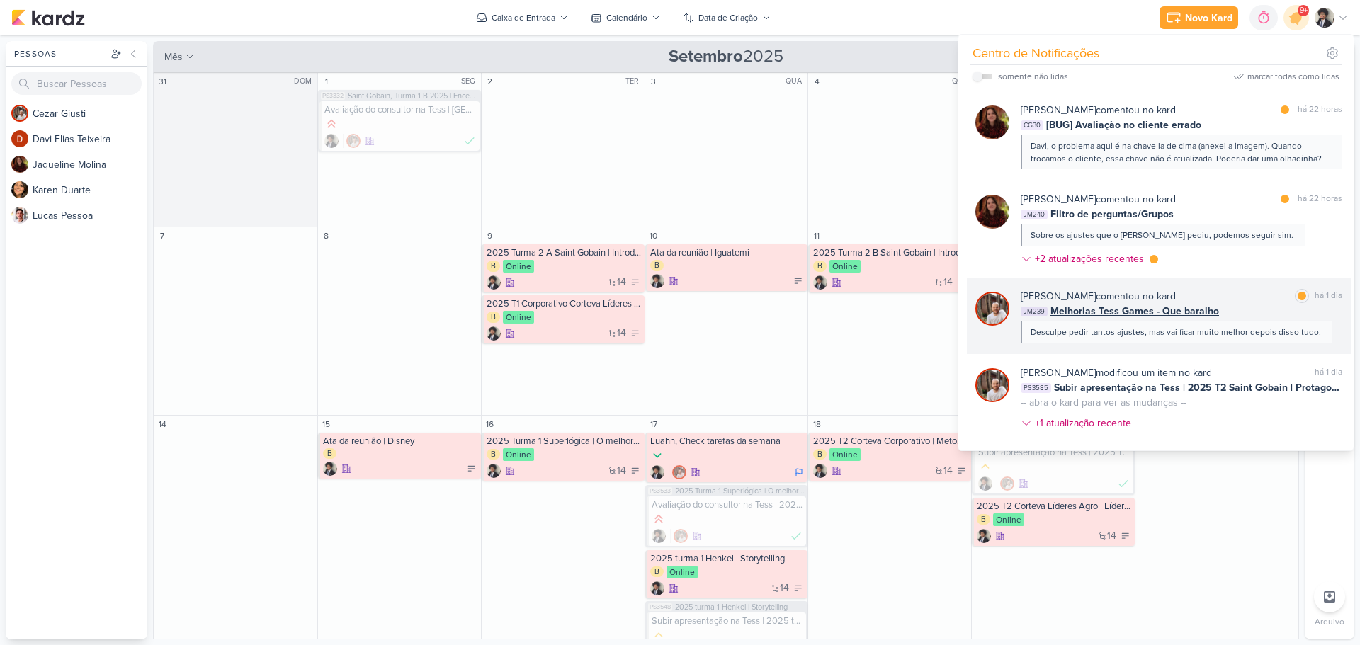
click at [1143, 304] on span "Melhorias Tess Games - Que baralho" at bounding box center [1134, 311] width 169 height 15
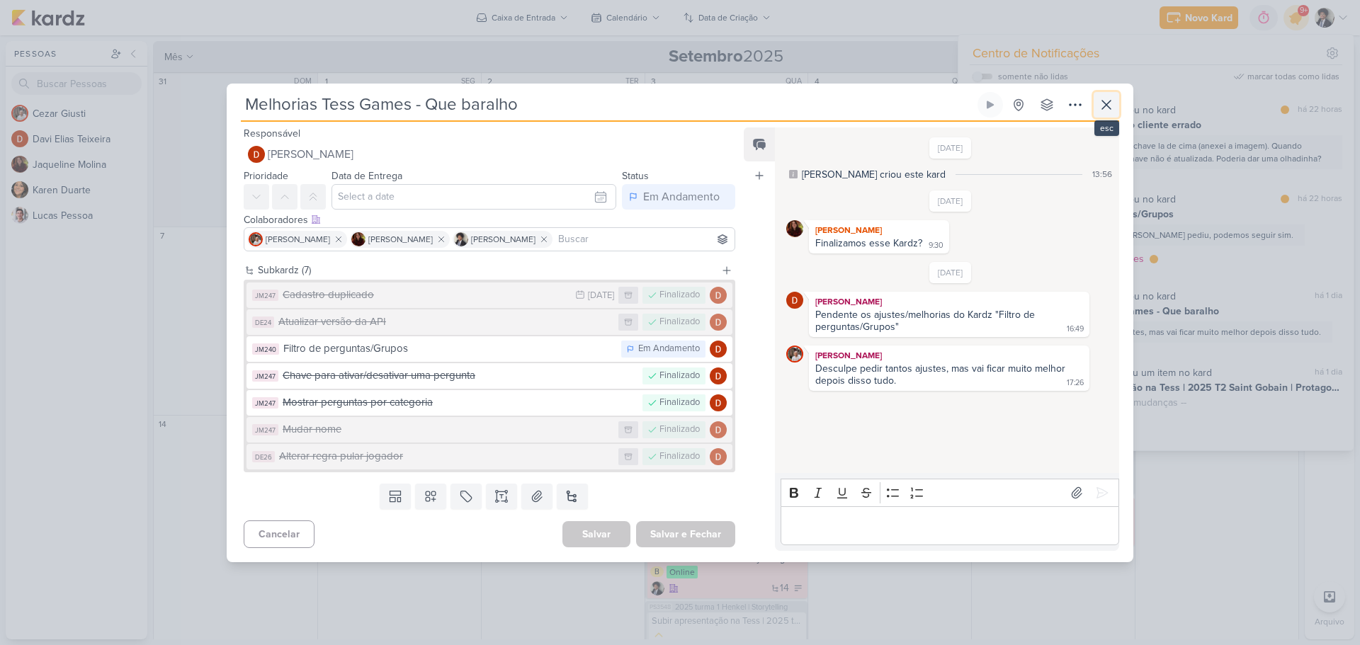
click at [1097, 108] on button at bounding box center [1107, 105] width 26 height 26
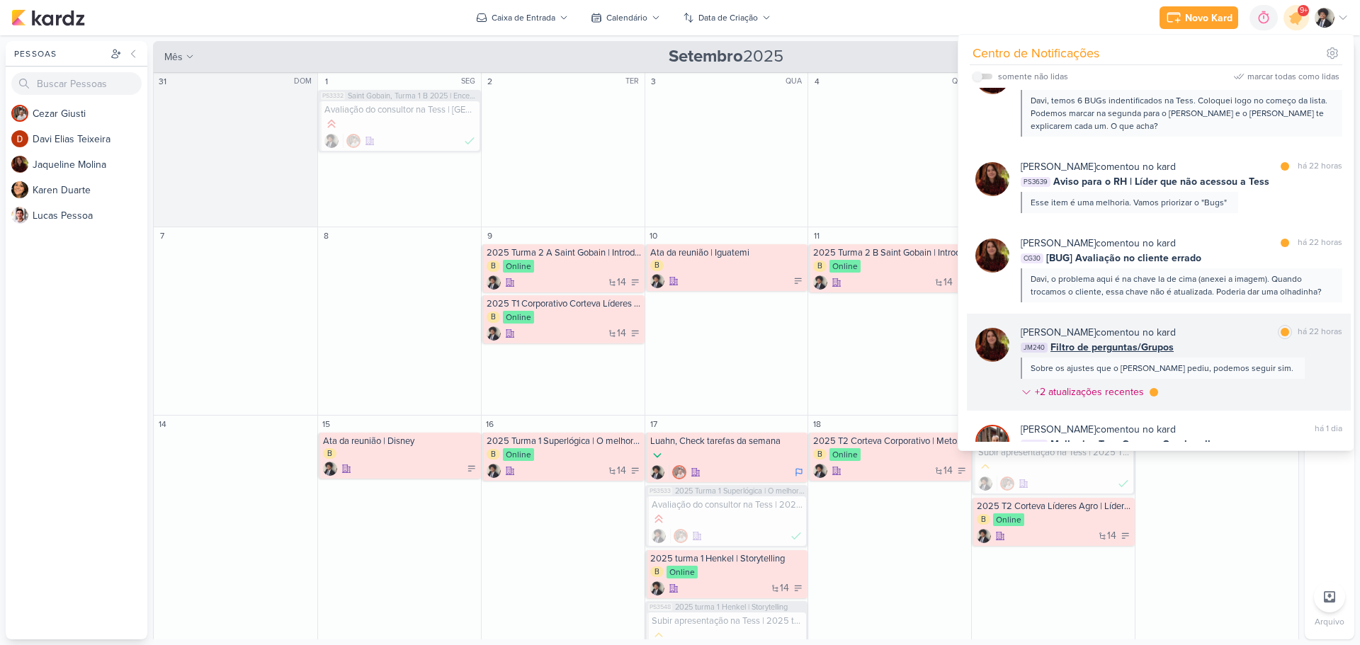
scroll to position [346, 0]
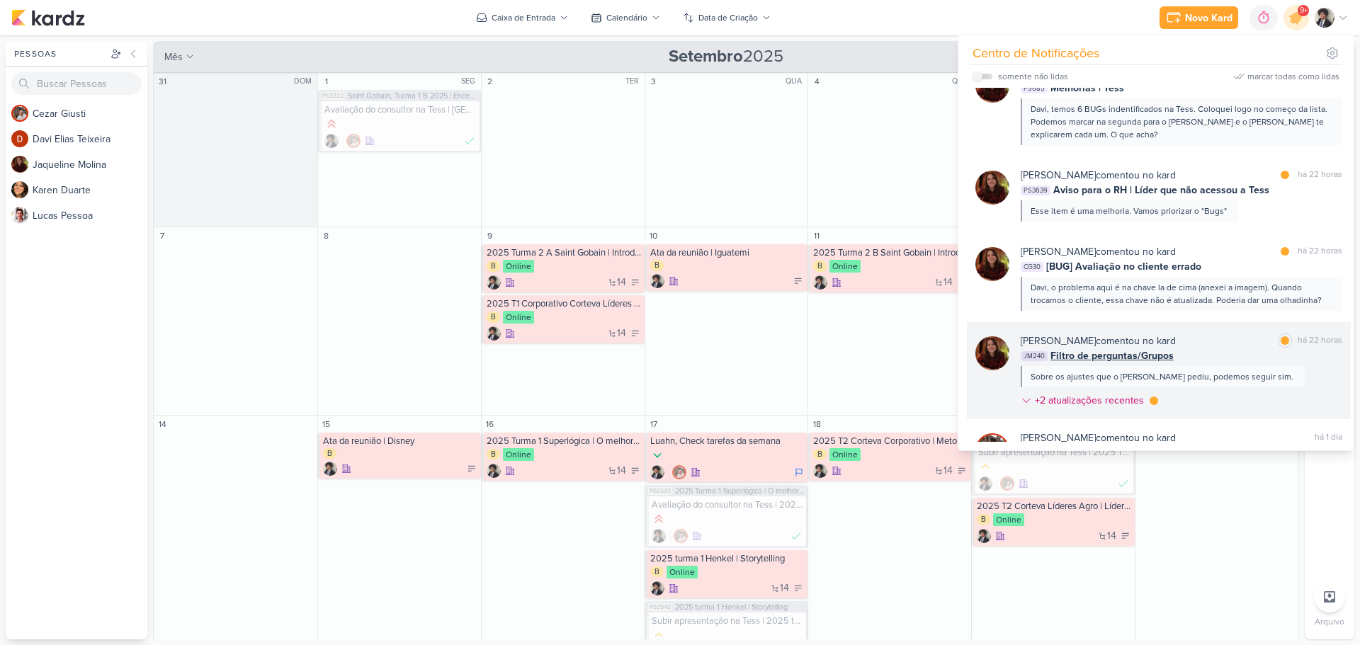
click at [1140, 349] on span "Filtro de perguntas/Grupos" at bounding box center [1111, 356] width 123 height 15
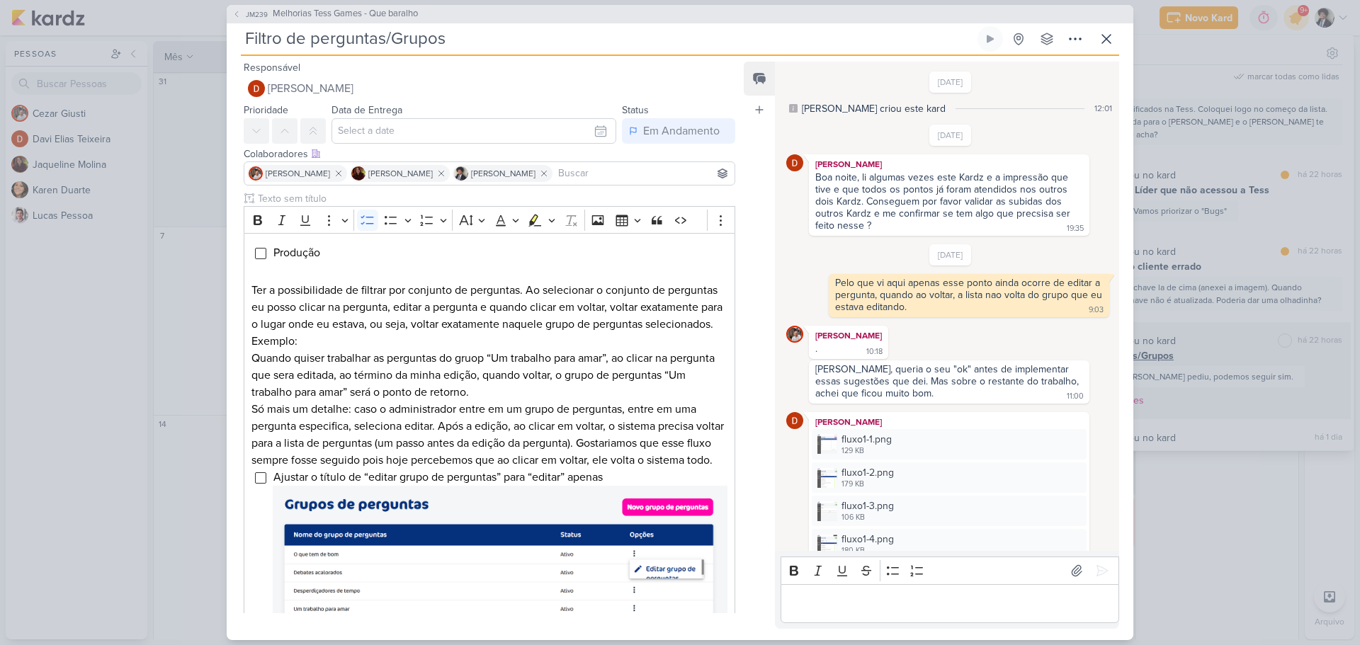
scroll to position [1059, 0]
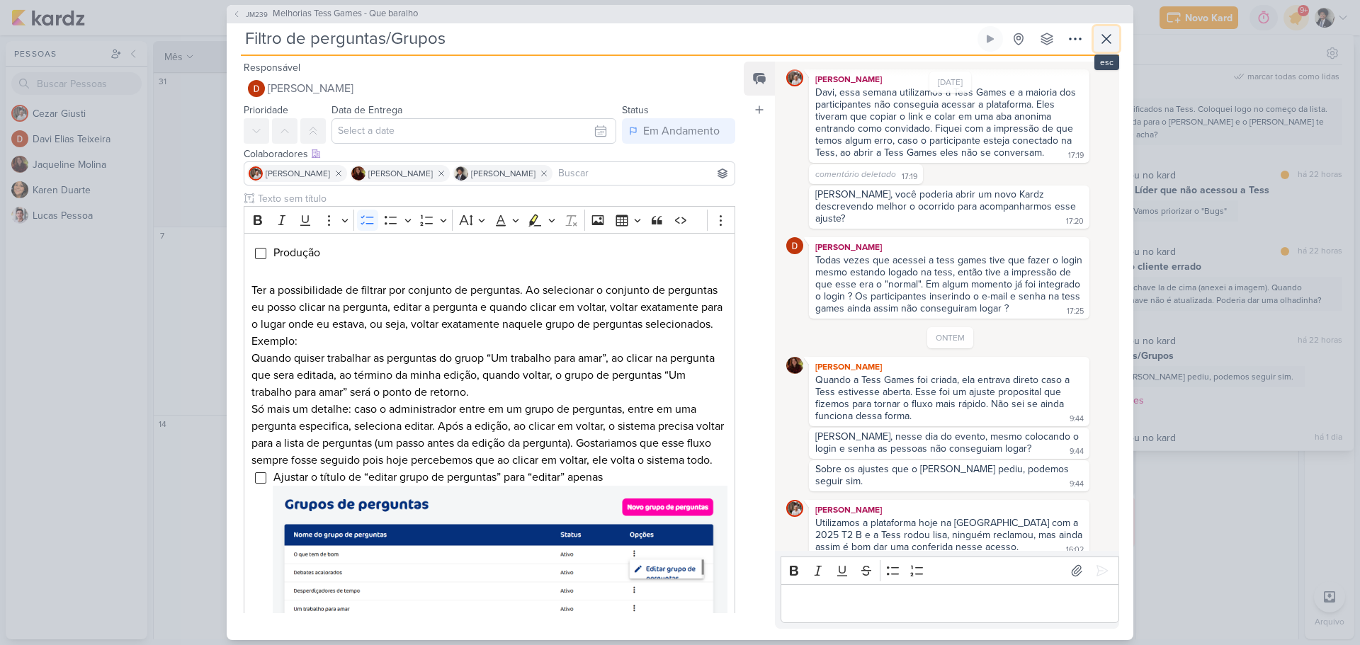
click at [1104, 43] on icon at bounding box center [1106, 38] width 17 height 17
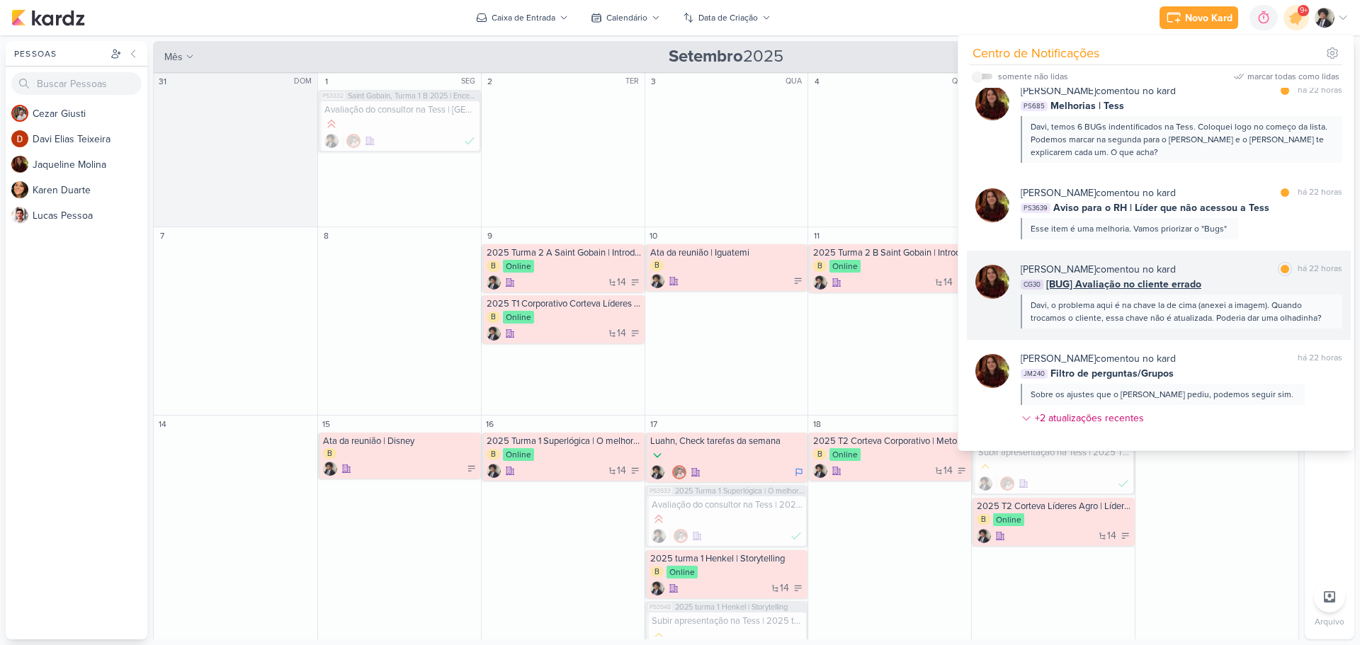
scroll to position [275, 0]
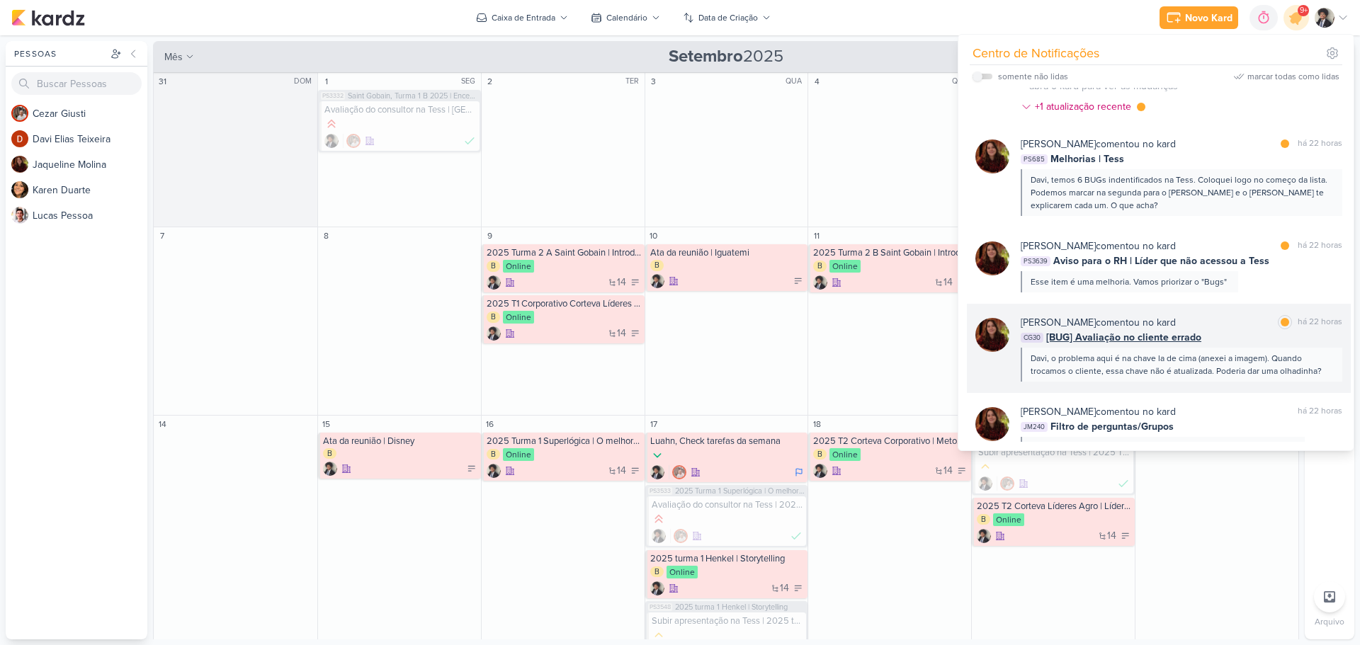
click at [1133, 348] on div "Davi, o problema aqui é na chave la de cima (anexei a imagem). Quando trocamos …" at bounding box center [1182, 365] width 322 height 34
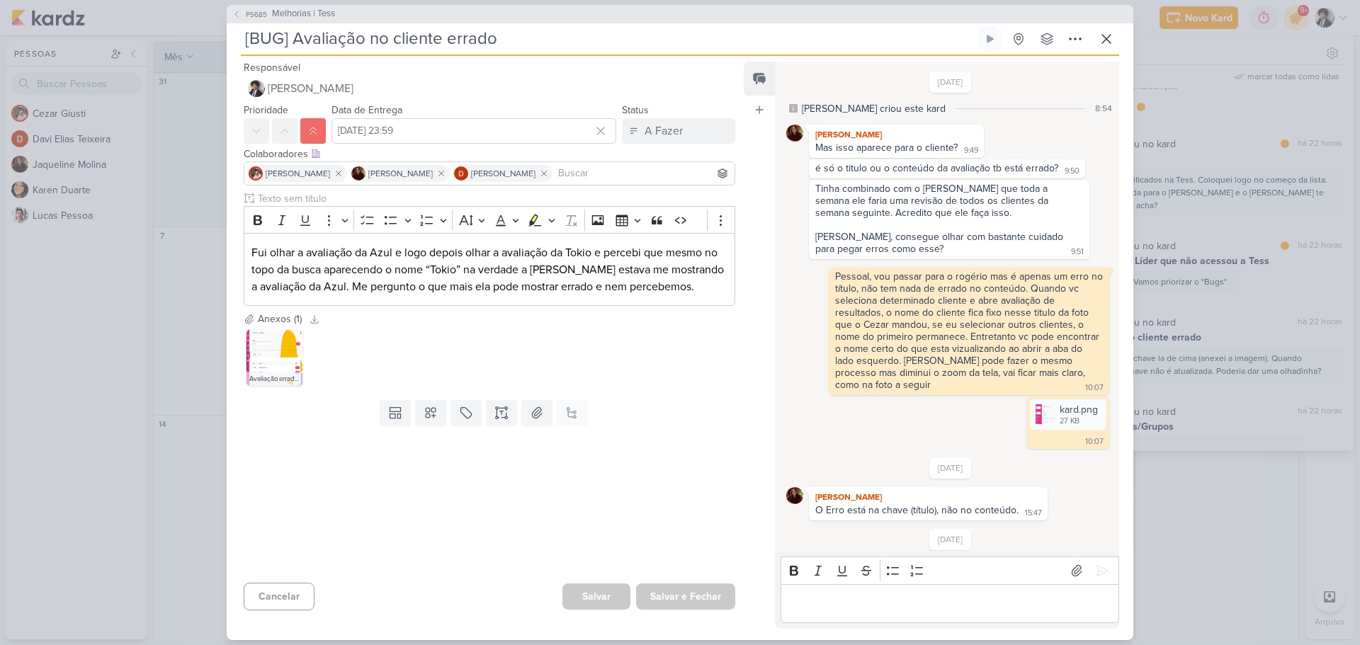
scroll to position [273, 0]
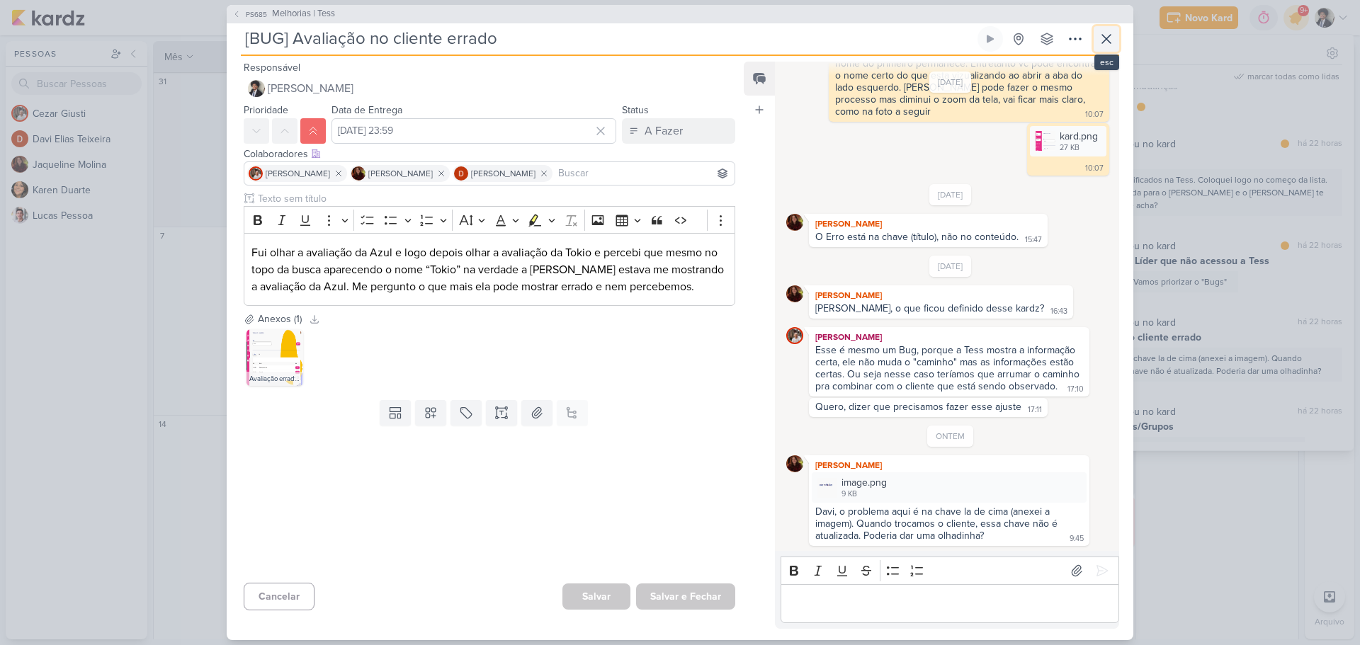
click at [1101, 43] on icon at bounding box center [1106, 38] width 17 height 17
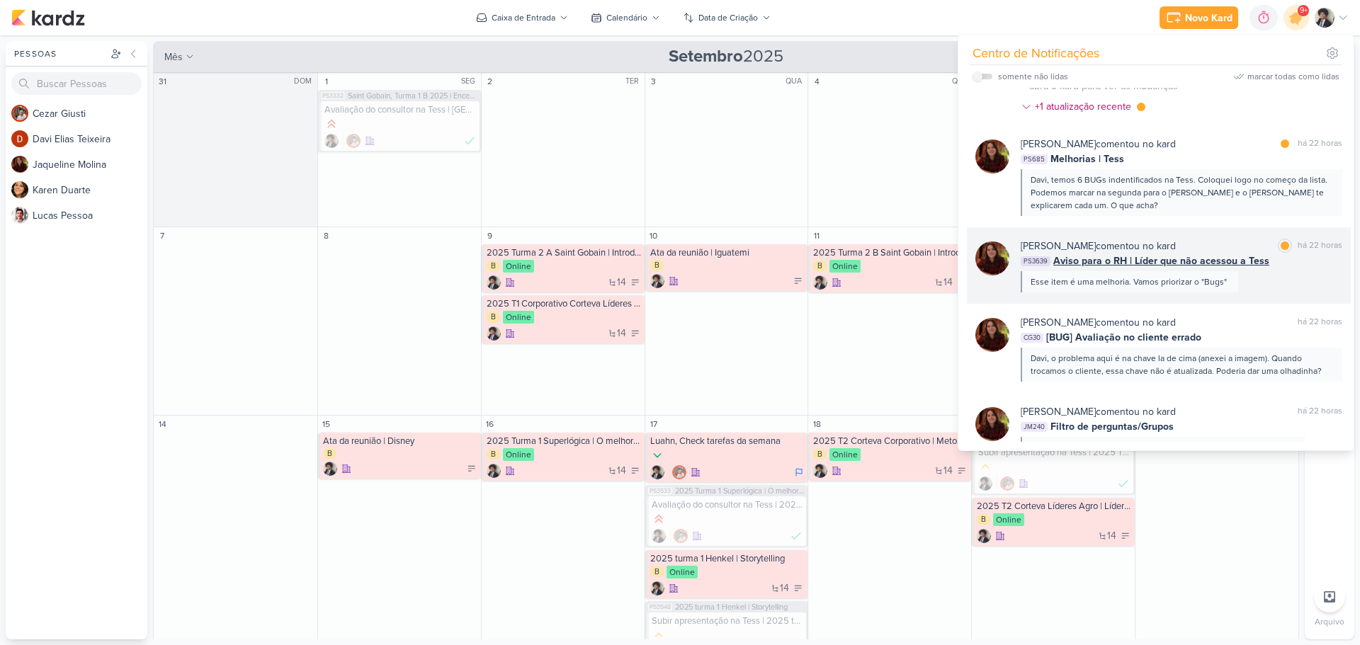
click at [1138, 254] on span "Aviso para o RH | Líder que não acessou a Tess" at bounding box center [1161, 261] width 216 height 15
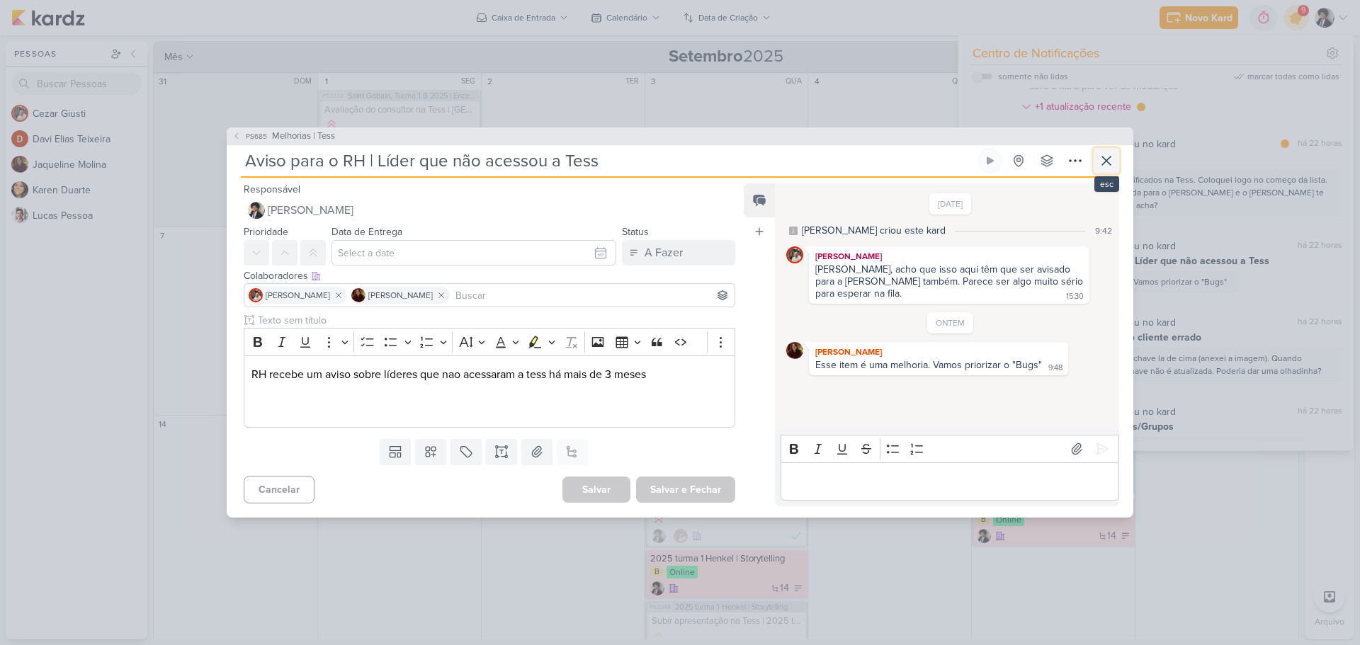
click at [1109, 160] on icon at bounding box center [1106, 160] width 17 height 17
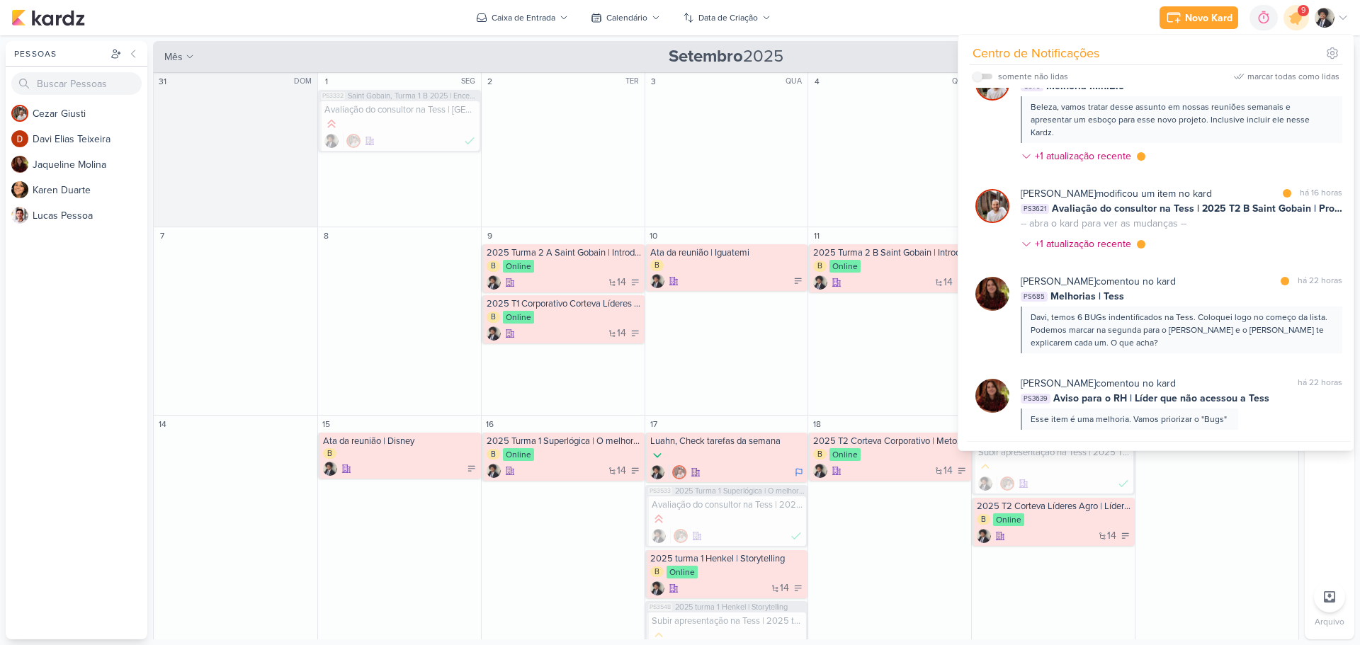
scroll to position [133, 0]
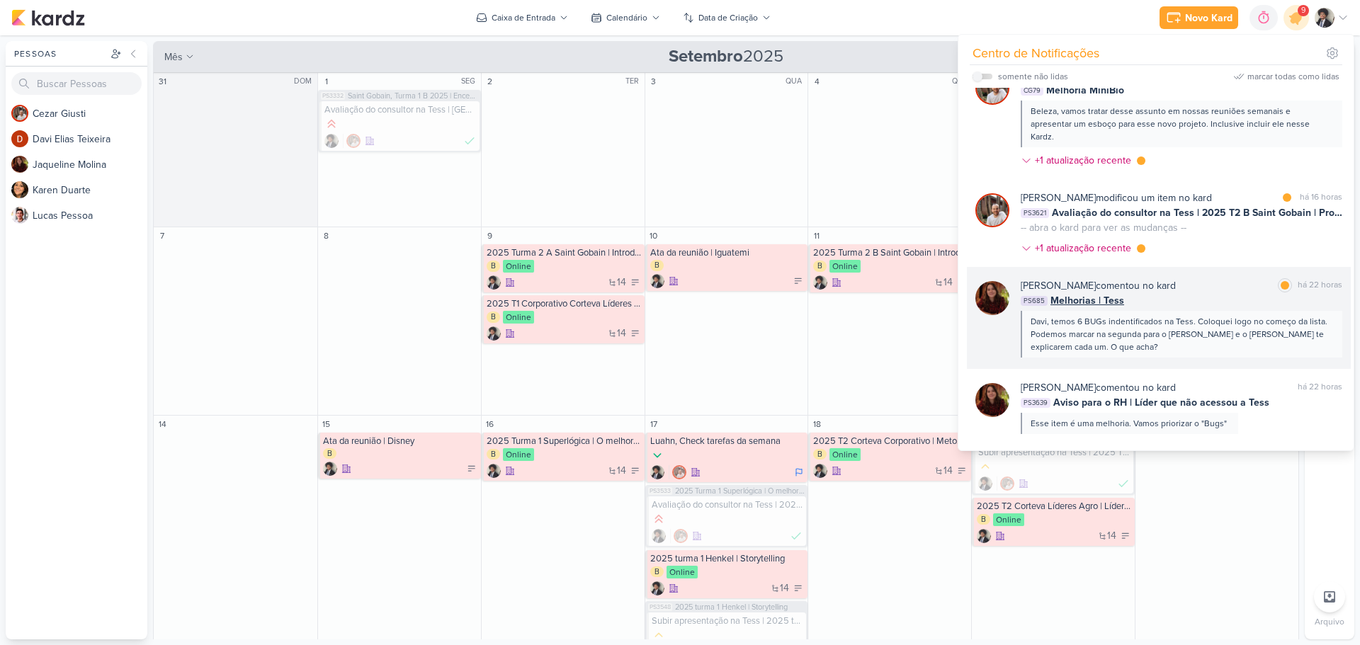
click at [1097, 295] on div "[PERSON_NAME] comentou no kard marcar como lida há 22 horas PS685 Melhorias | T…" at bounding box center [1182, 317] width 322 height 79
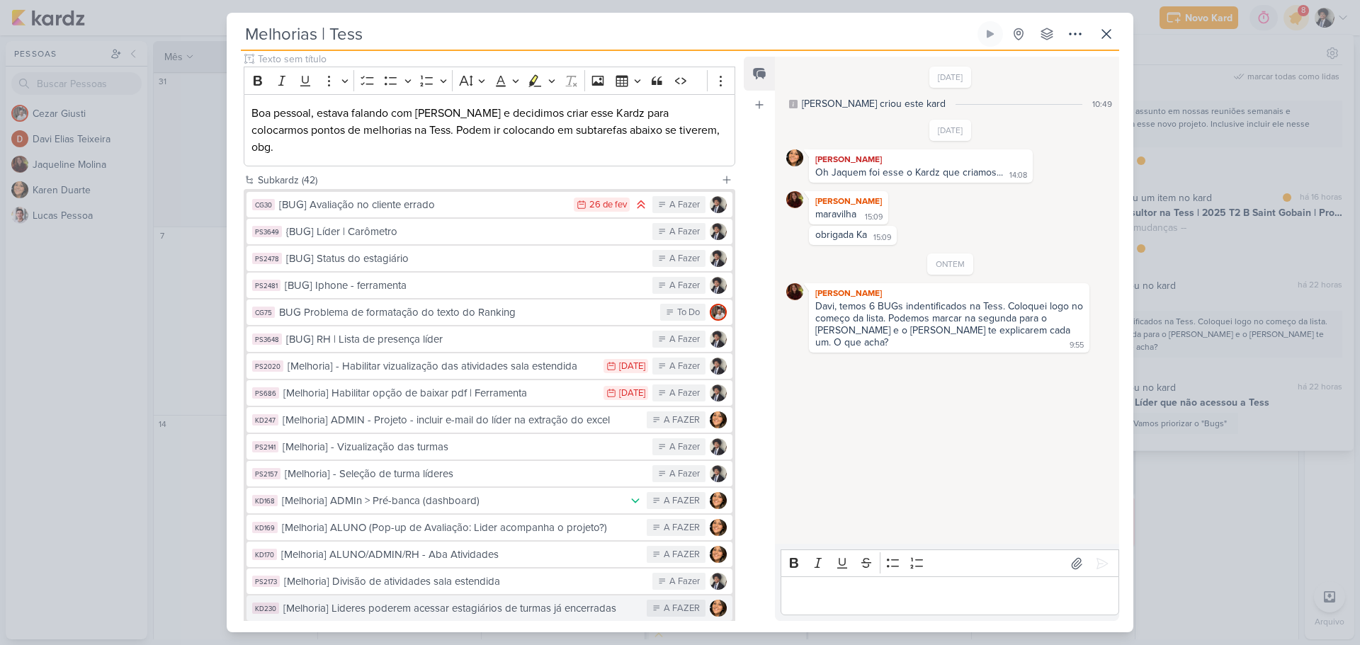
scroll to position [140, 0]
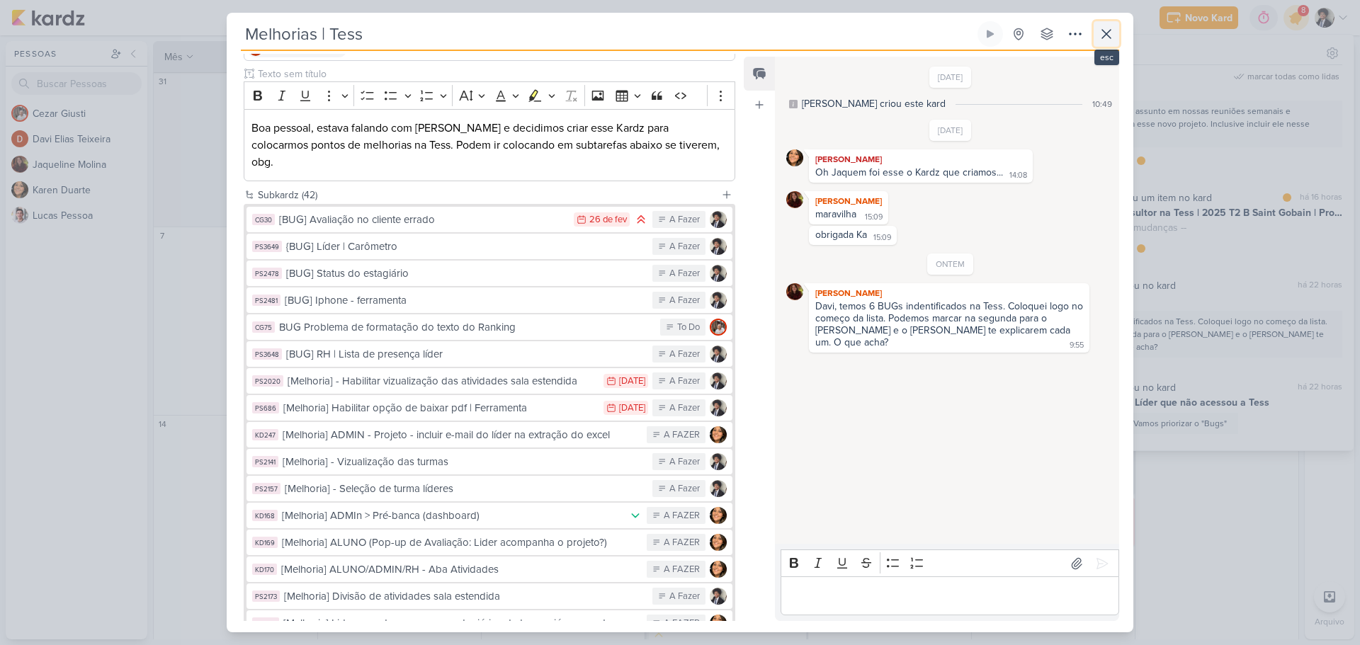
click at [1105, 35] on icon at bounding box center [1106, 34] width 9 height 9
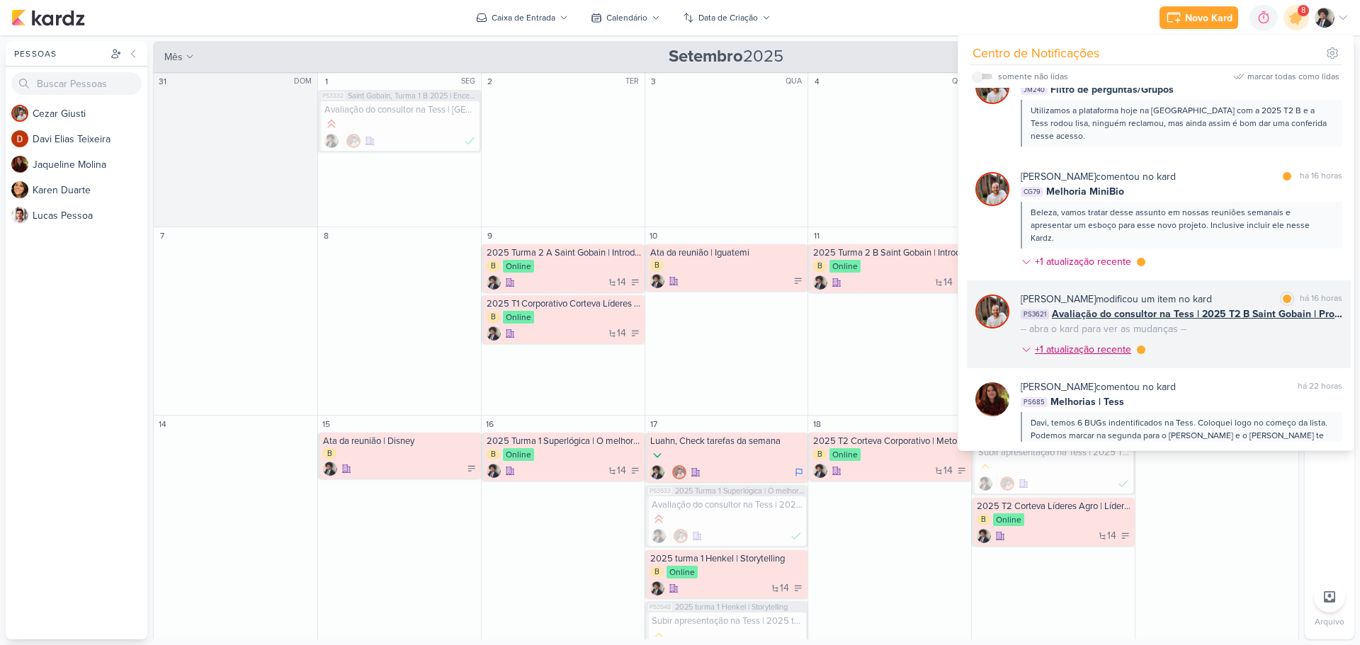
scroll to position [0, 0]
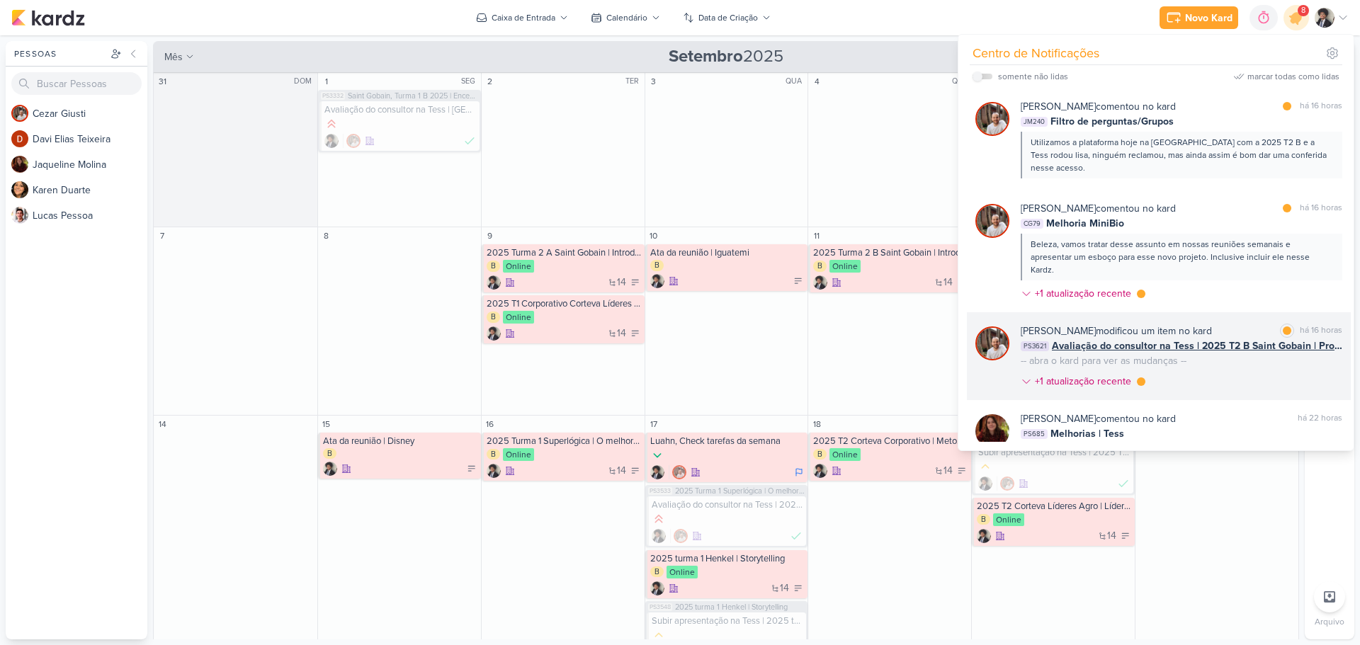
click at [1139, 340] on span "Avaliação do consultor na Tess | 2025 T2 B Saint Gobain | Protagonismo e alta p…" at bounding box center [1197, 346] width 290 height 15
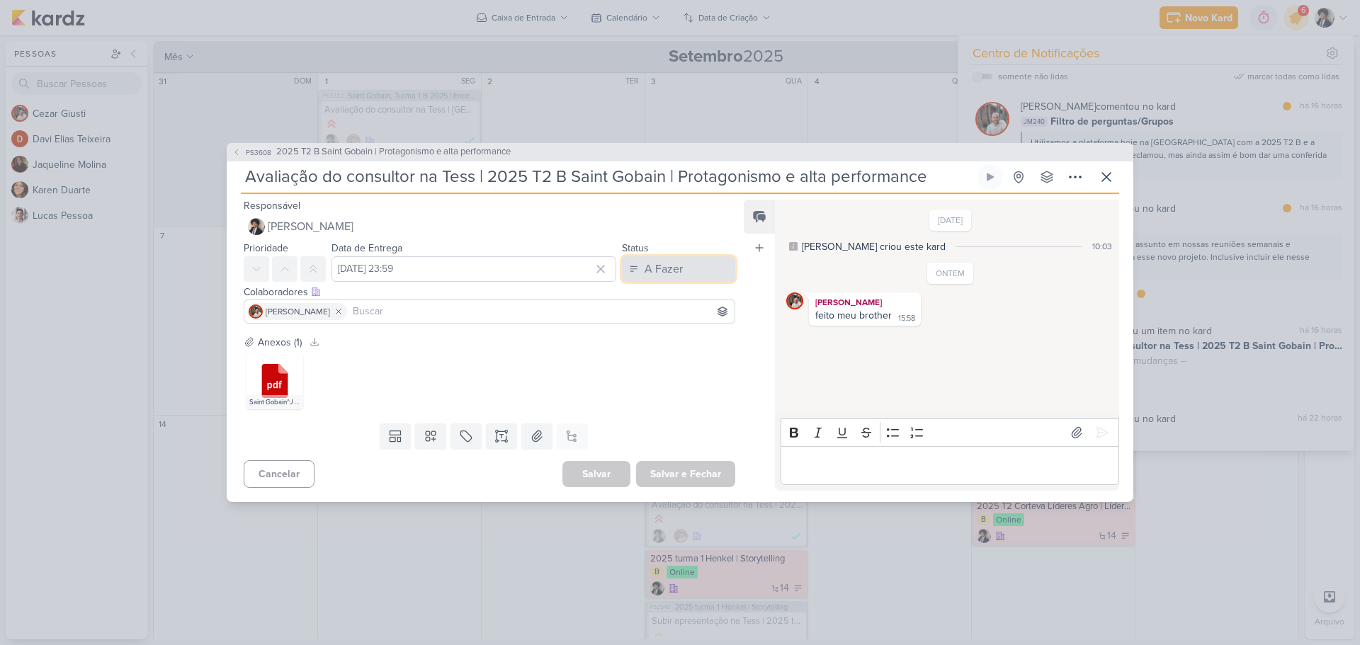
click at [665, 264] on div "A Fazer" at bounding box center [664, 269] width 38 height 17
click at [663, 374] on div "Finalizado" at bounding box center [659, 371] width 44 height 15
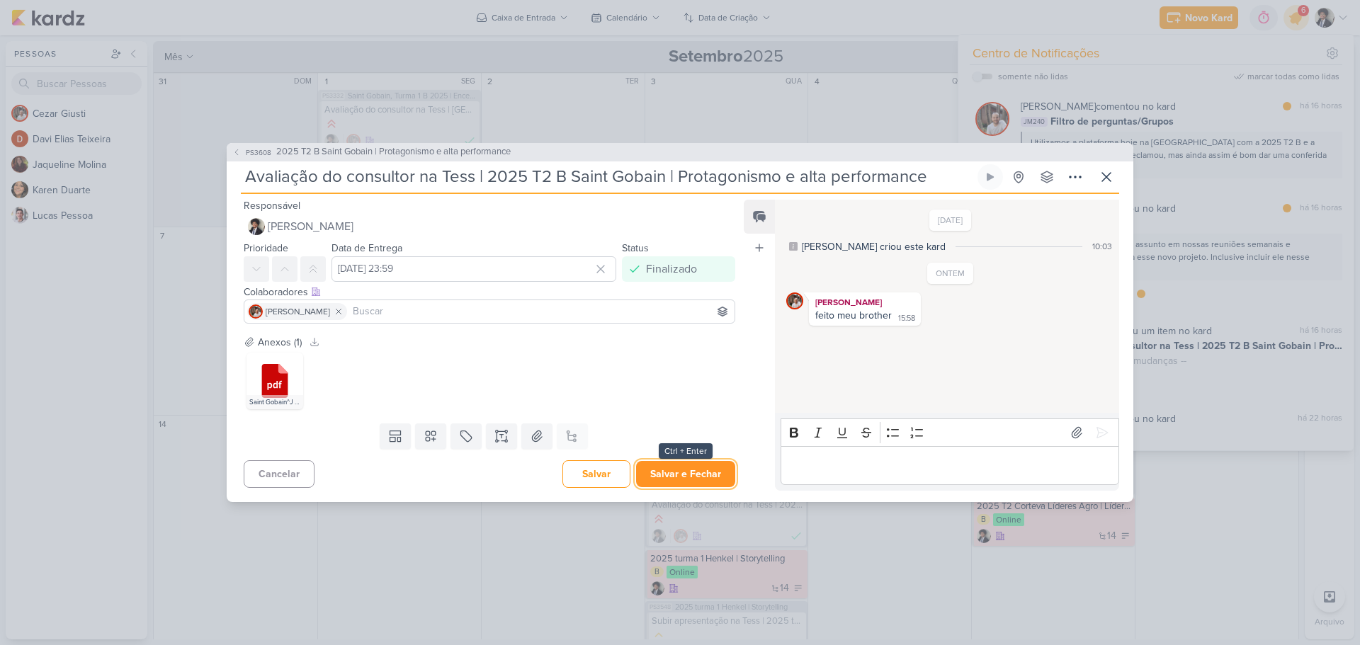
click at [703, 477] on button "Salvar e Fechar" at bounding box center [685, 474] width 99 height 26
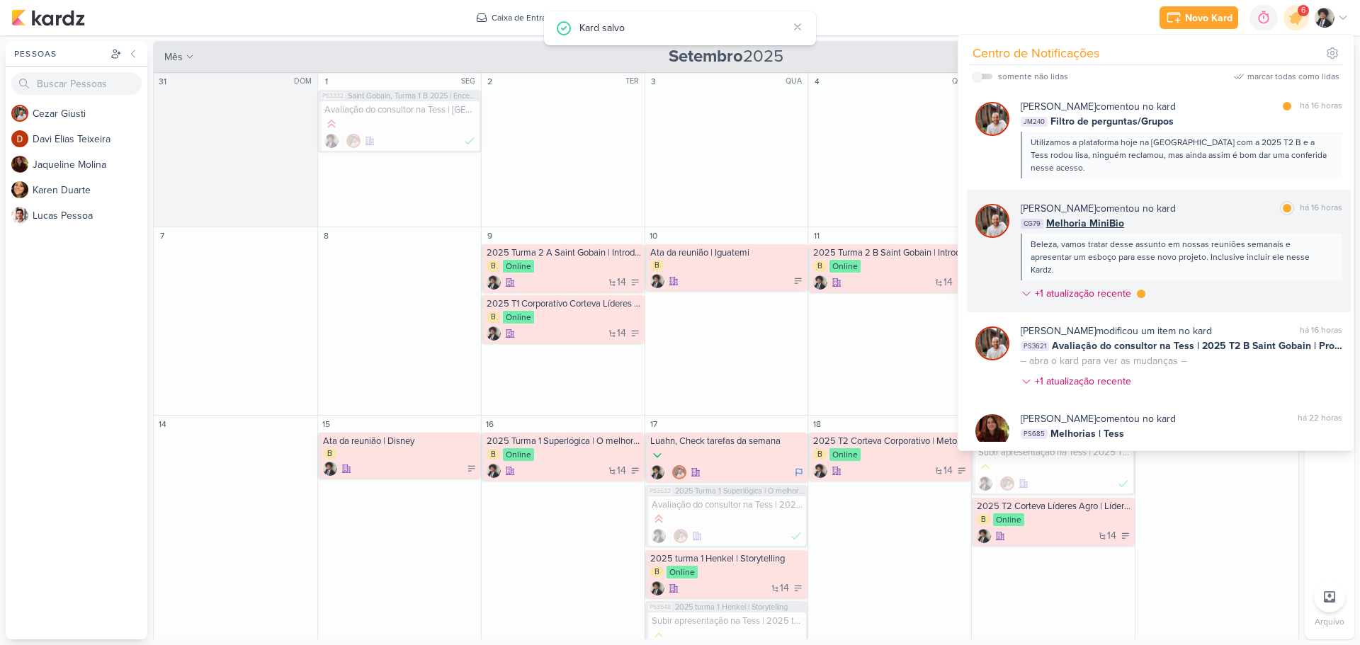
click at [1084, 211] on div "[PERSON_NAME] comentou no kard" at bounding box center [1098, 208] width 155 height 15
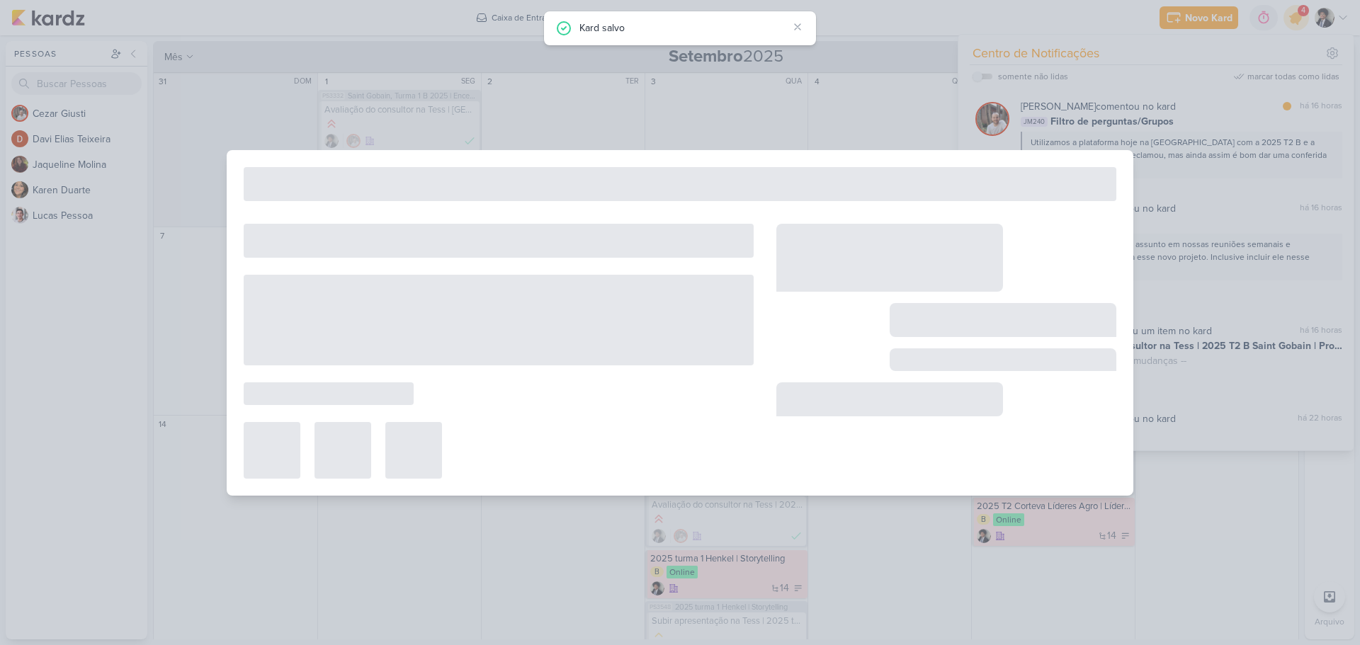
type input "Melhoria MiniBio"
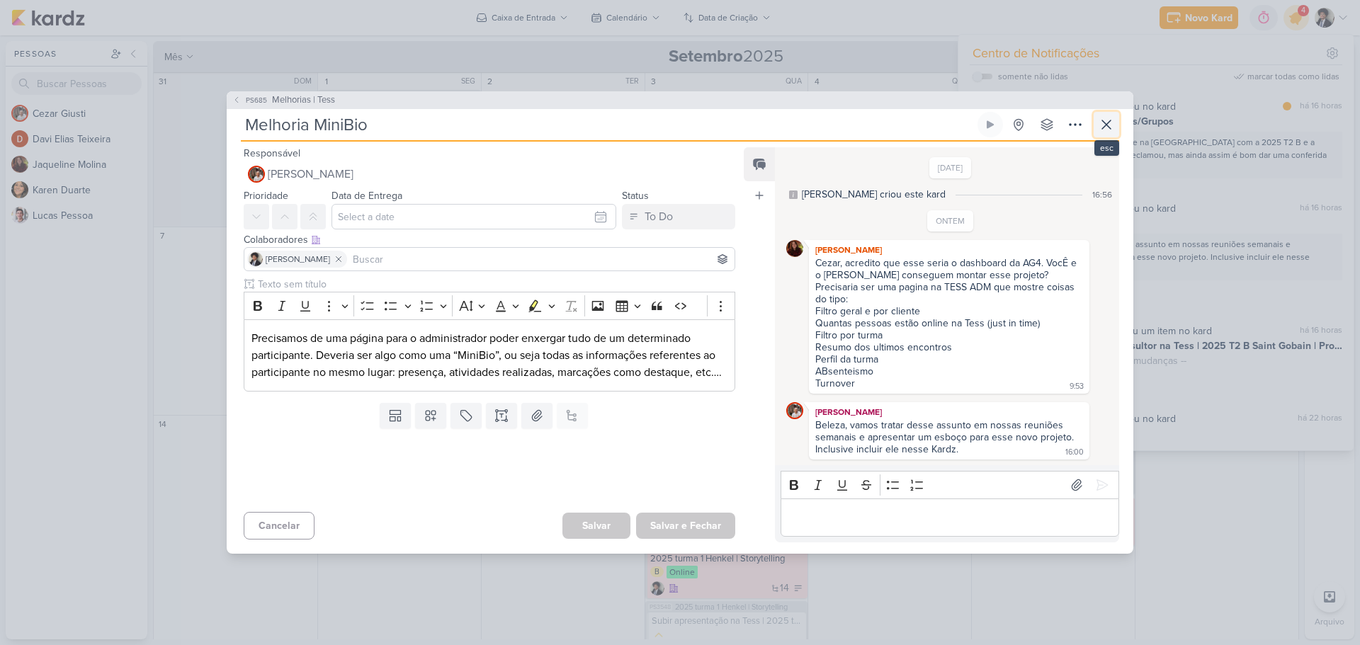
click at [1107, 133] on icon at bounding box center [1106, 124] width 17 height 17
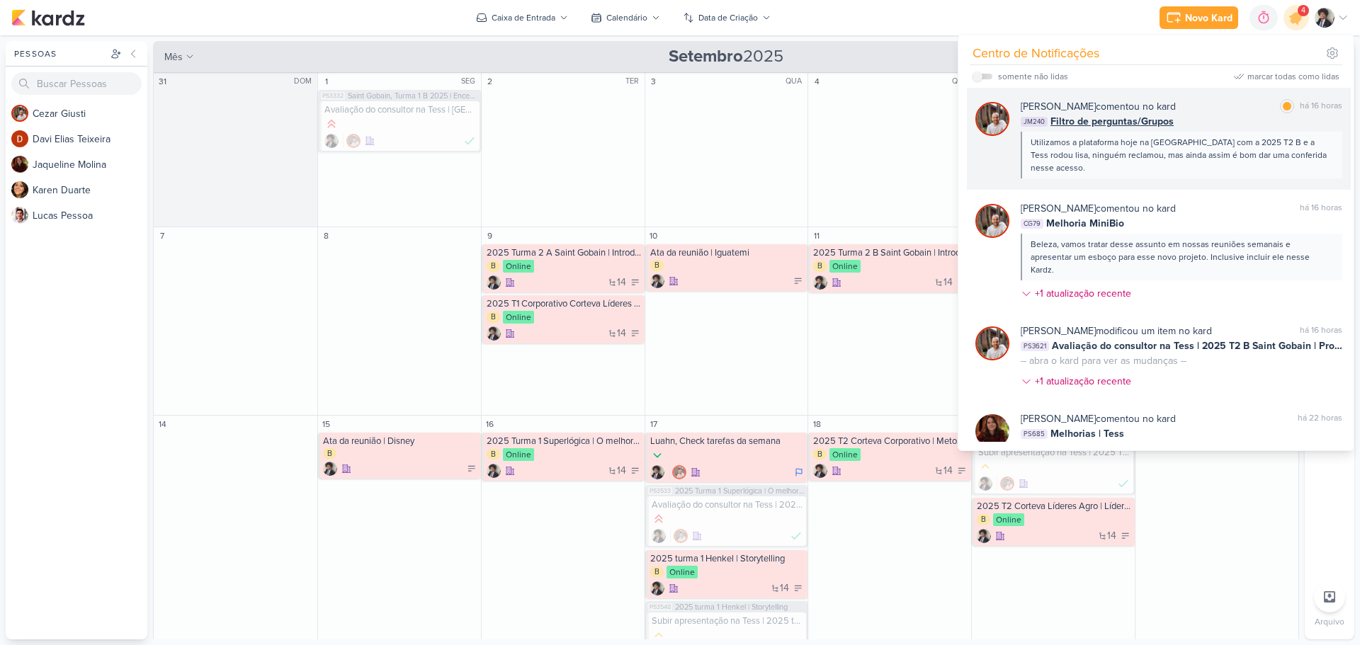
click at [1104, 123] on span "Filtro de perguntas/Grupos" at bounding box center [1111, 121] width 123 height 15
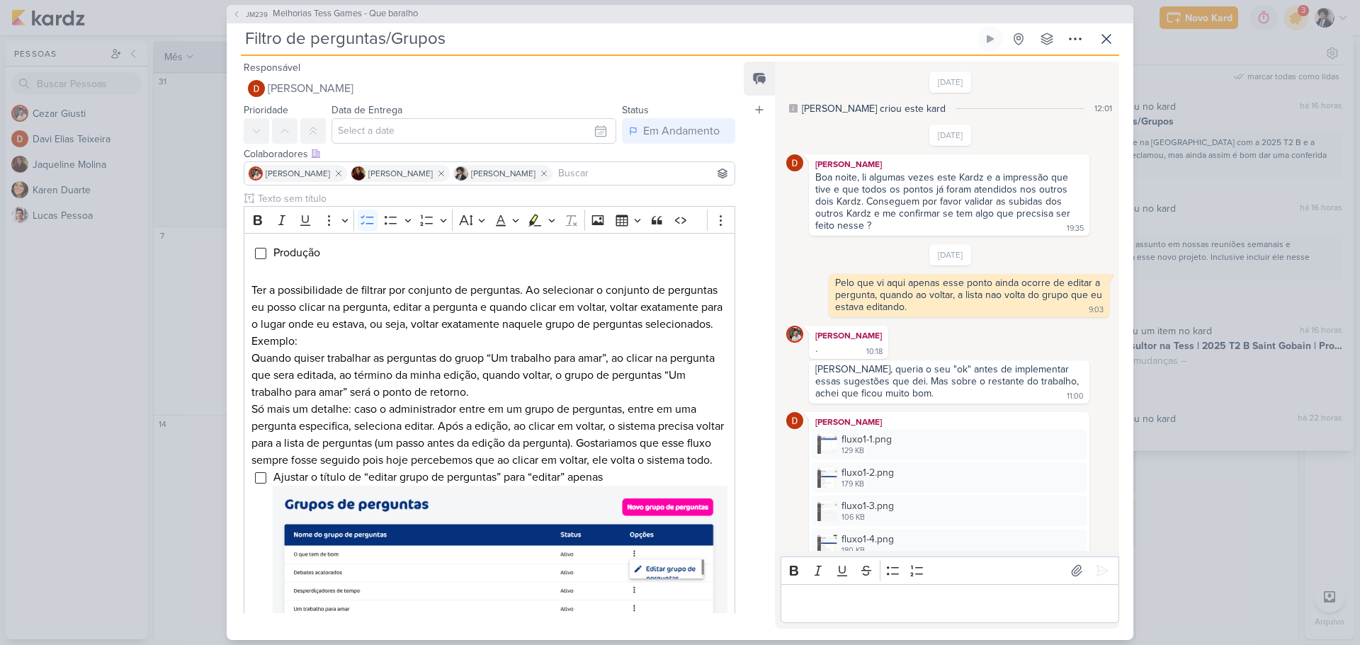
scroll to position [1059, 0]
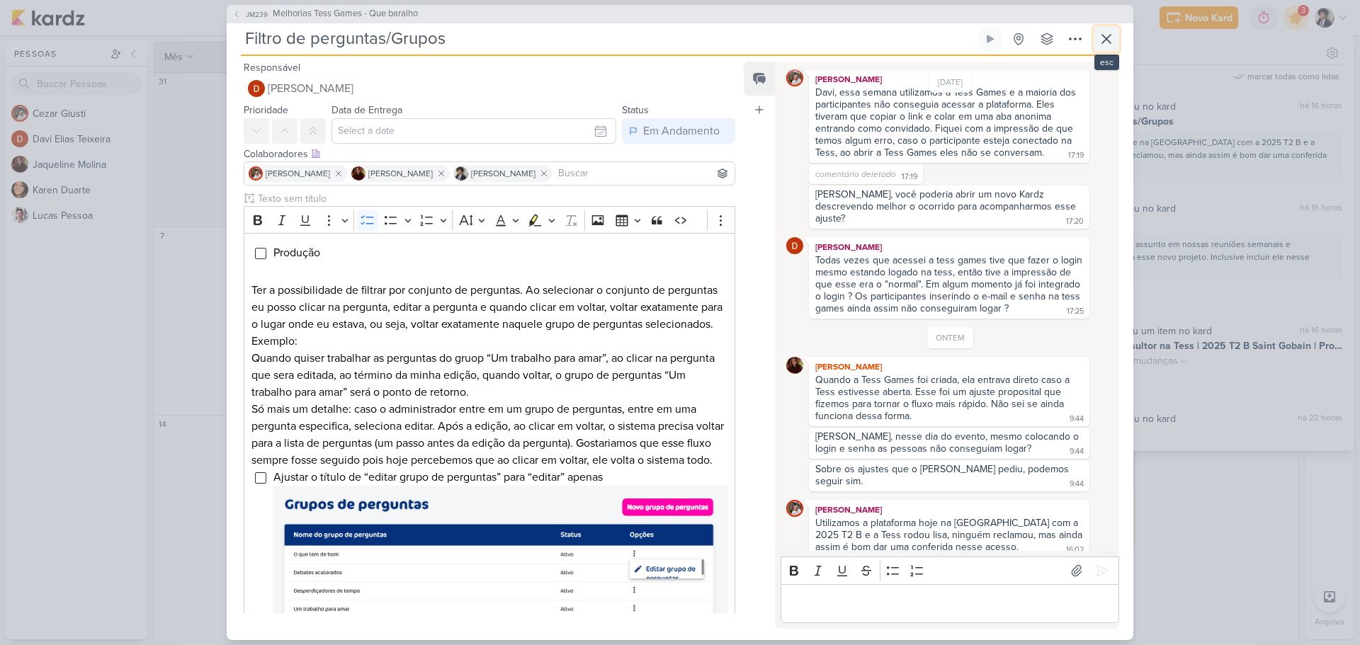
click at [1107, 36] on icon at bounding box center [1106, 38] width 17 height 17
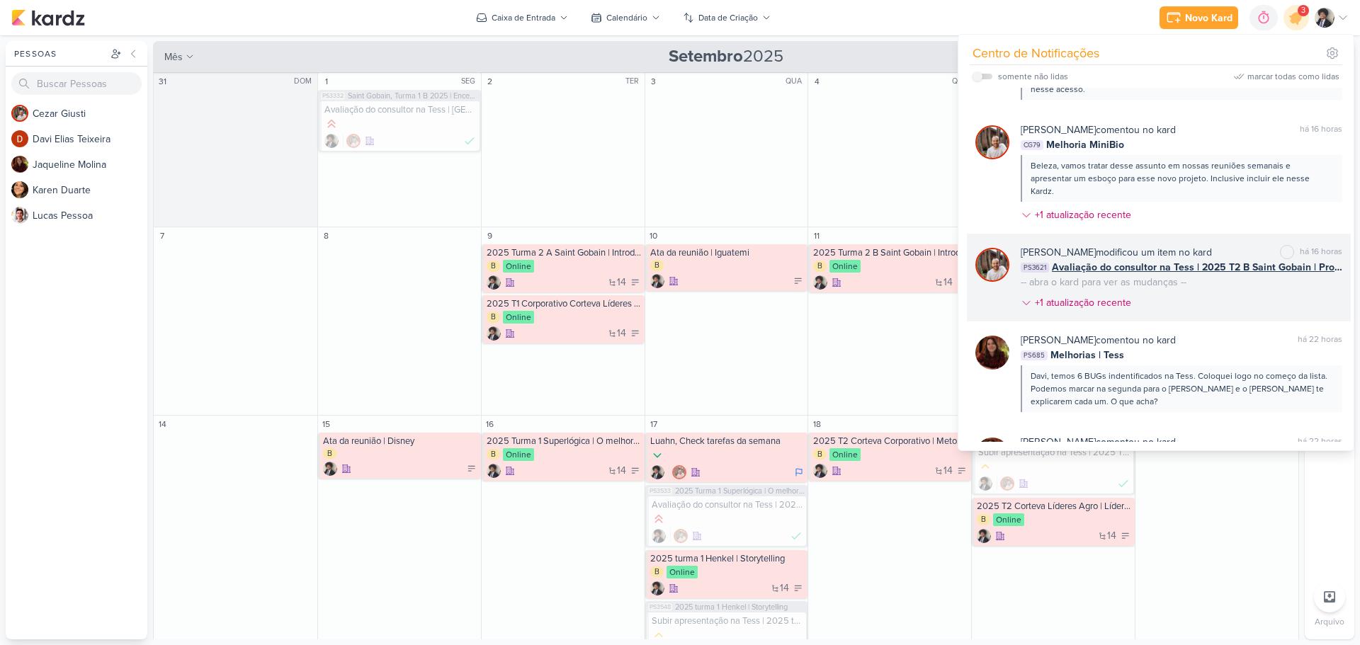
scroll to position [0, 0]
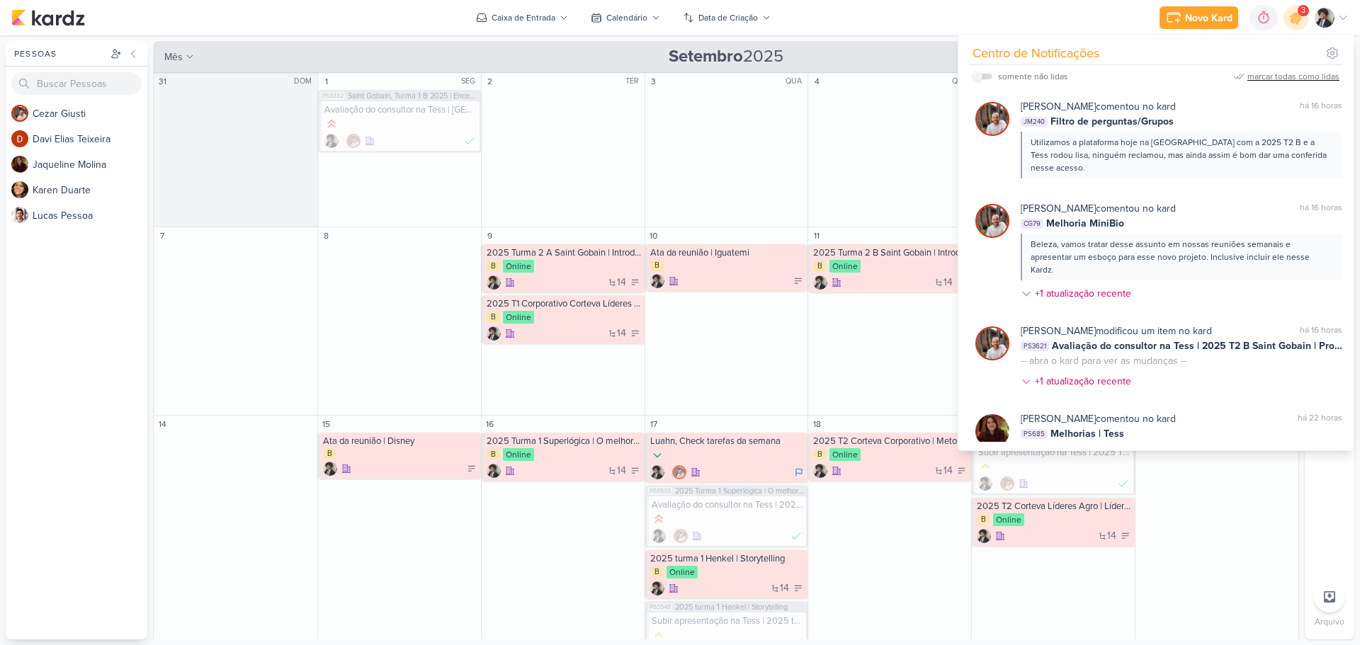
click at [1277, 74] on div "marcar todas como lidas" at bounding box center [1293, 76] width 92 height 13
click at [893, 11] on div "Novo Kard Ctrl + k 0h0m Sessão desligada... Hoje 0h0m Semana 0h0m Mês 0h0m" at bounding box center [679, 17] width 1337 height 35
